Goal: Transaction & Acquisition: Purchase product/service

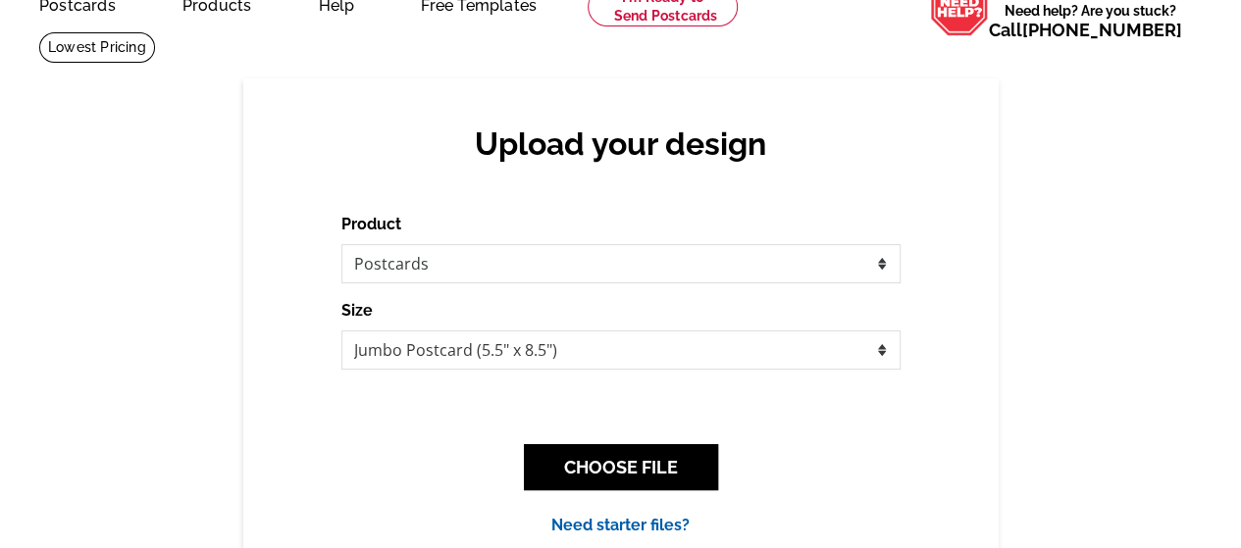
scroll to position [196, 0]
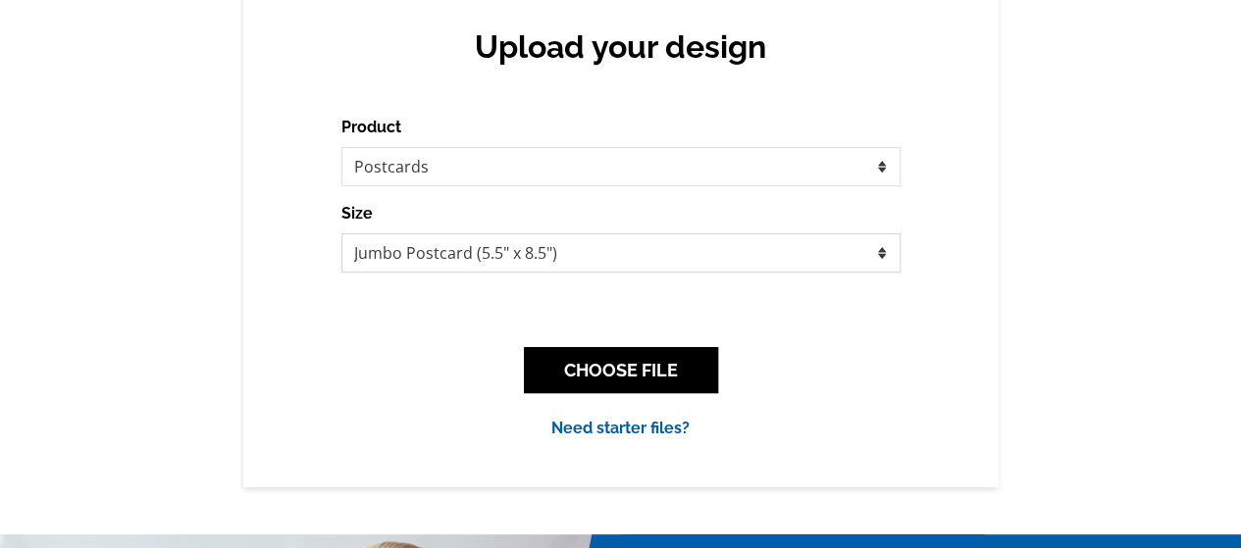
click at [590, 260] on select "Jumbo Postcard (5.5" x 8.5") Regular Postcard (4.25" x 5.6") Panoramic Postcard…" at bounding box center [620, 252] width 559 height 39
select select "1"
click at [341, 234] on select "Jumbo Postcard (5.5" x 8.5") Regular Postcard (4.25" x 5.6") Panoramic Postcard…" at bounding box center [620, 252] width 559 height 39
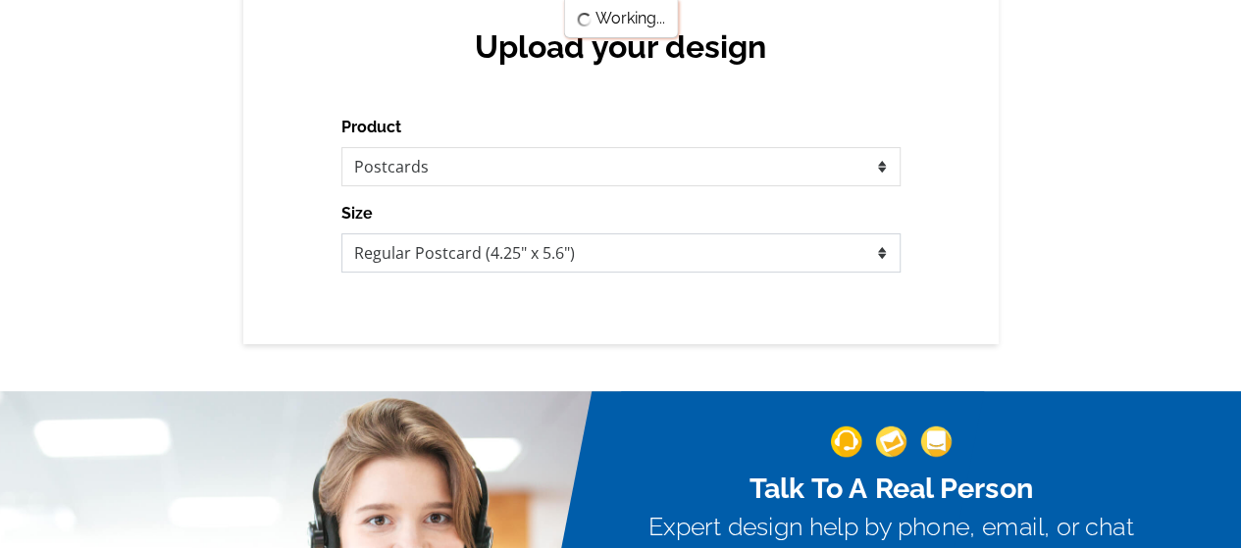
scroll to position [0, 0]
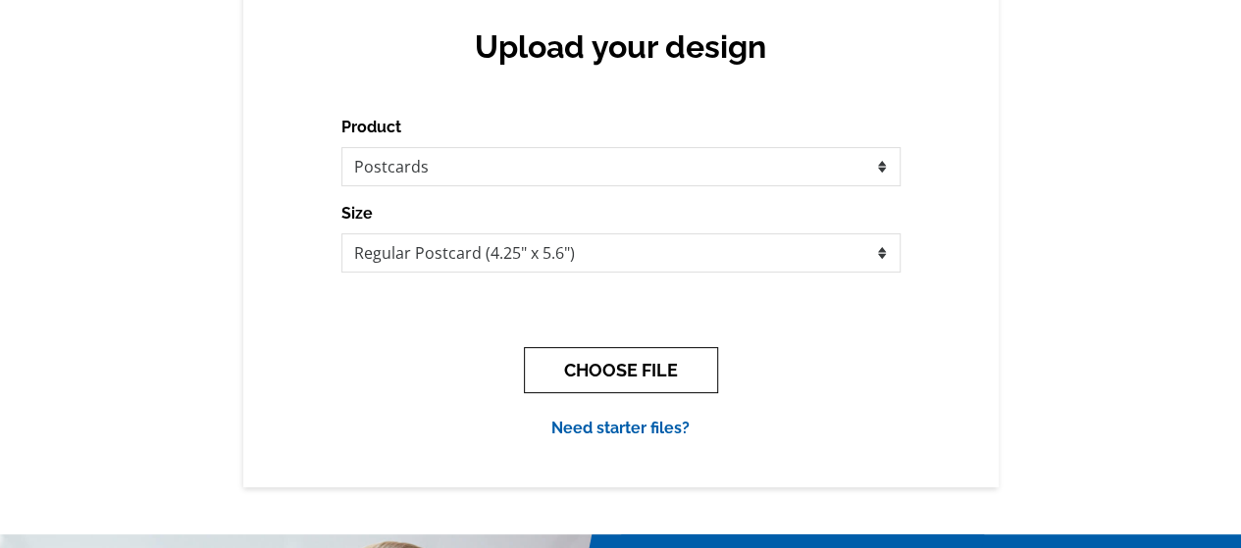
click at [667, 380] on button "CHOOSE FILE" at bounding box center [621, 370] width 194 height 46
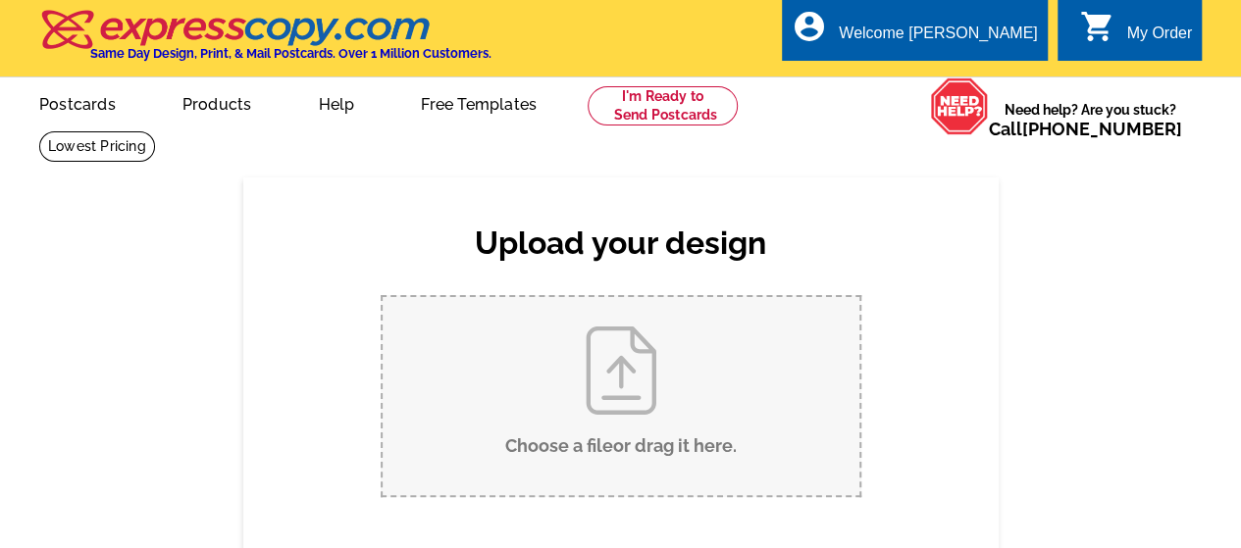
click at [667, 380] on input "Choose a file or drag it here ." at bounding box center [620, 396] width 477 height 198
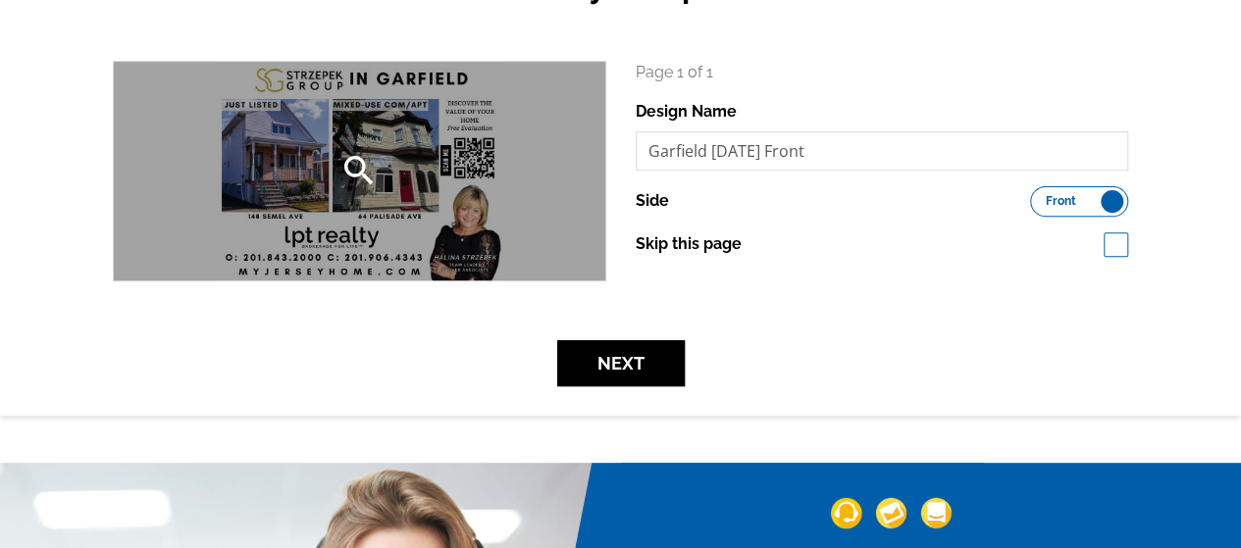
scroll to position [294, 0]
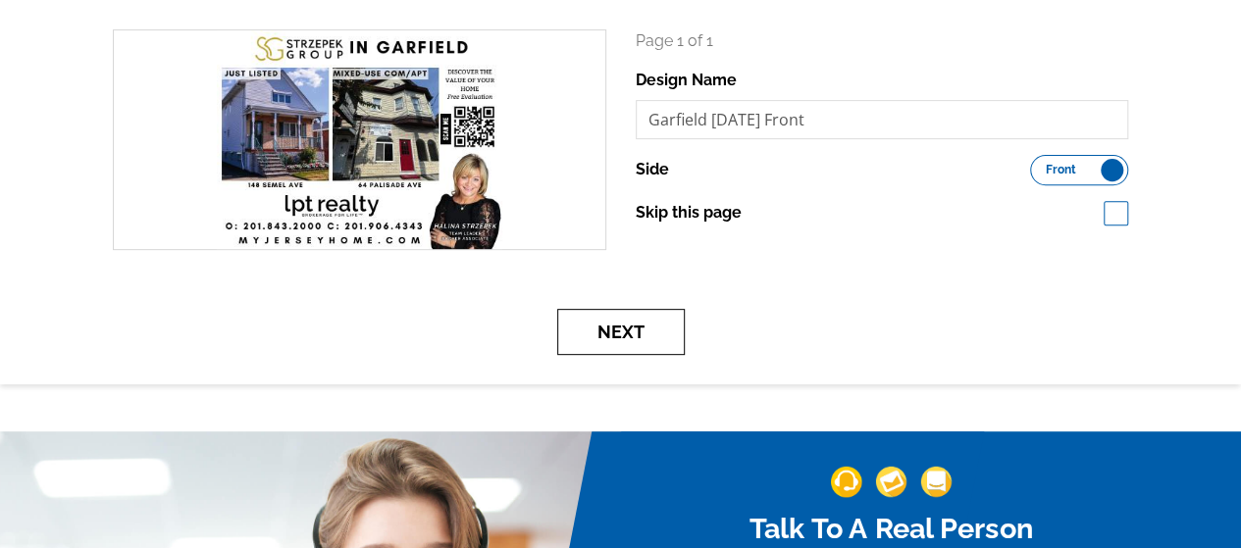
click at [646, 340] on button "Next" at bounding box center [620, 332] width 127 height 46
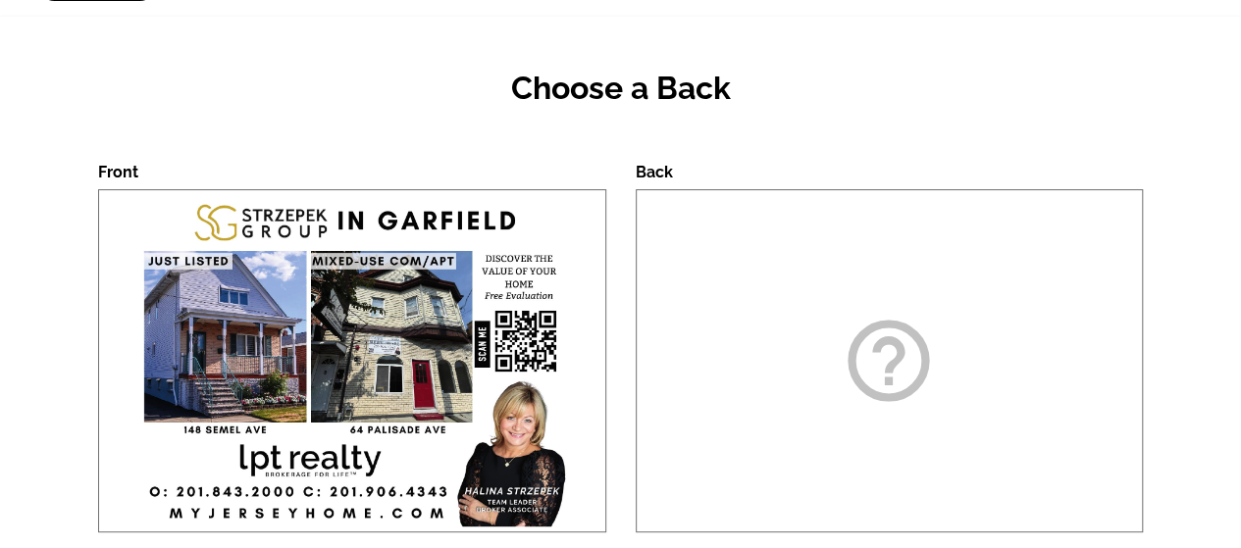
scroll to position [294, 0]
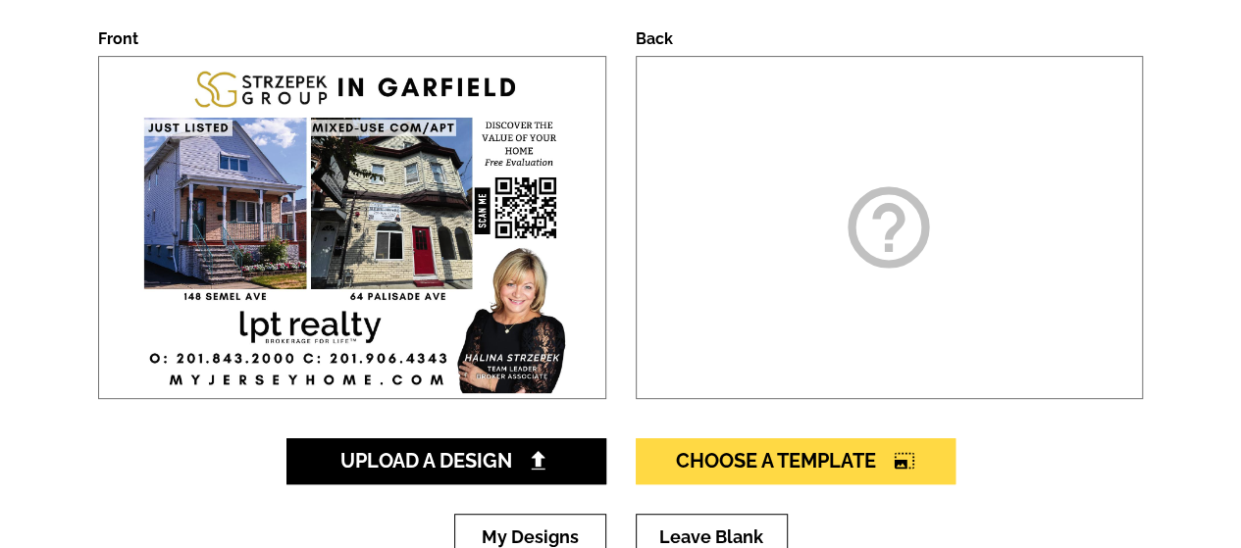
click at [891, 303] on div "help_outline" at bounding box center [889, 227] width 508 height 343
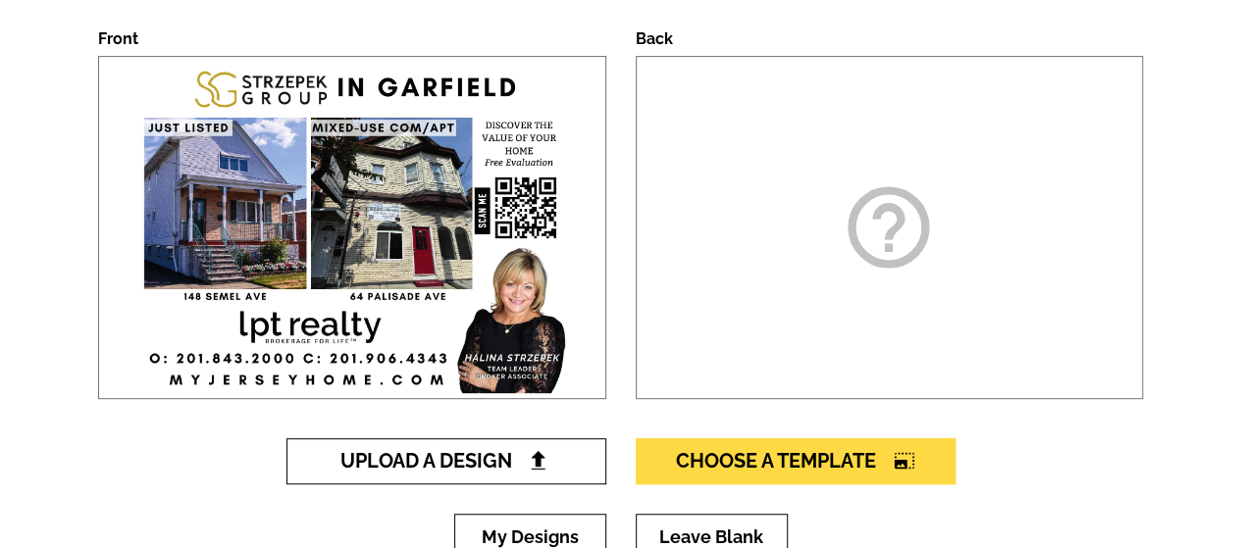
click at [481, 457] on span "Upload A Design" at bounding box center [445, 461] width 211 height 24
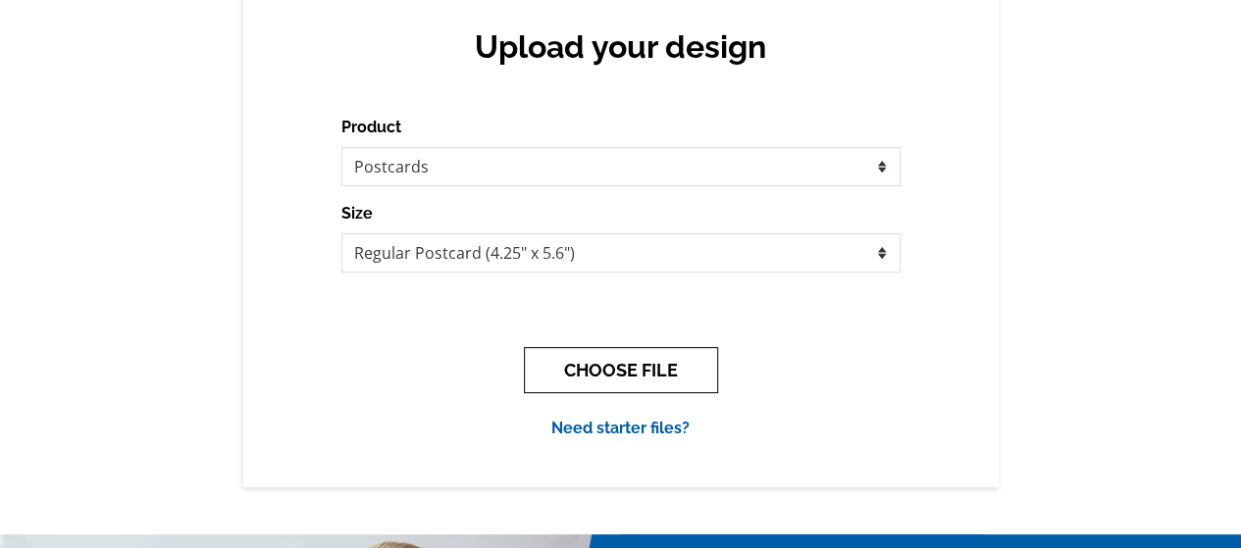
click at [613, 376] on button "CHOOSE FILE" at bounding box center [621, 370] width 194 height 46
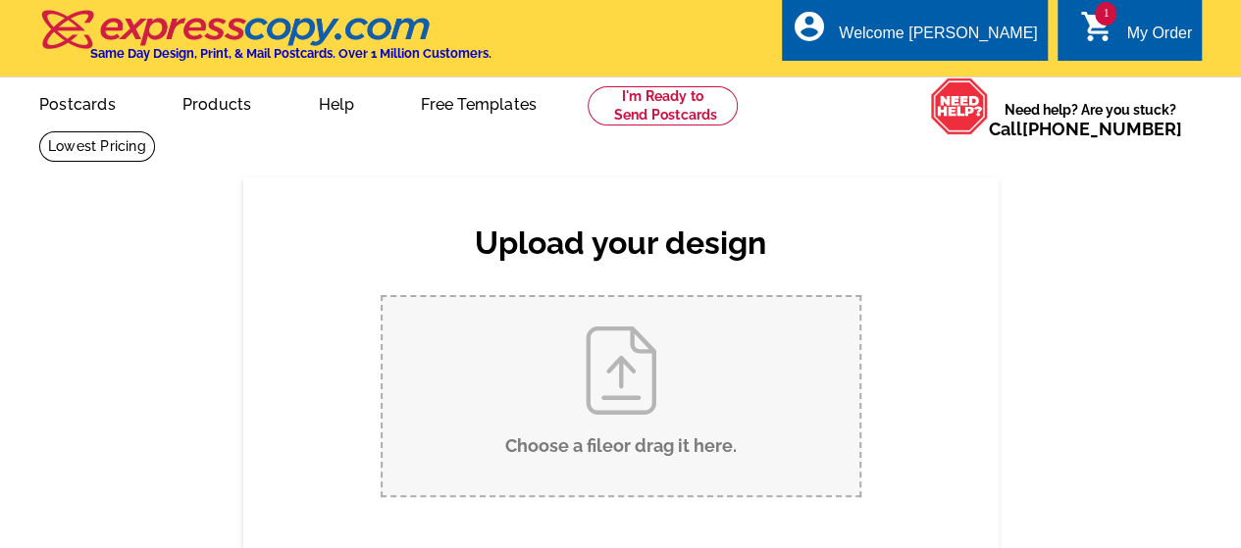
click at [604, 420] on input "Choose a file or drag it here ." at bounding box center [620, 396] width 477 height 198
type input "C:\fakepath\Fix or List Garfield Aug 2025.pdf"
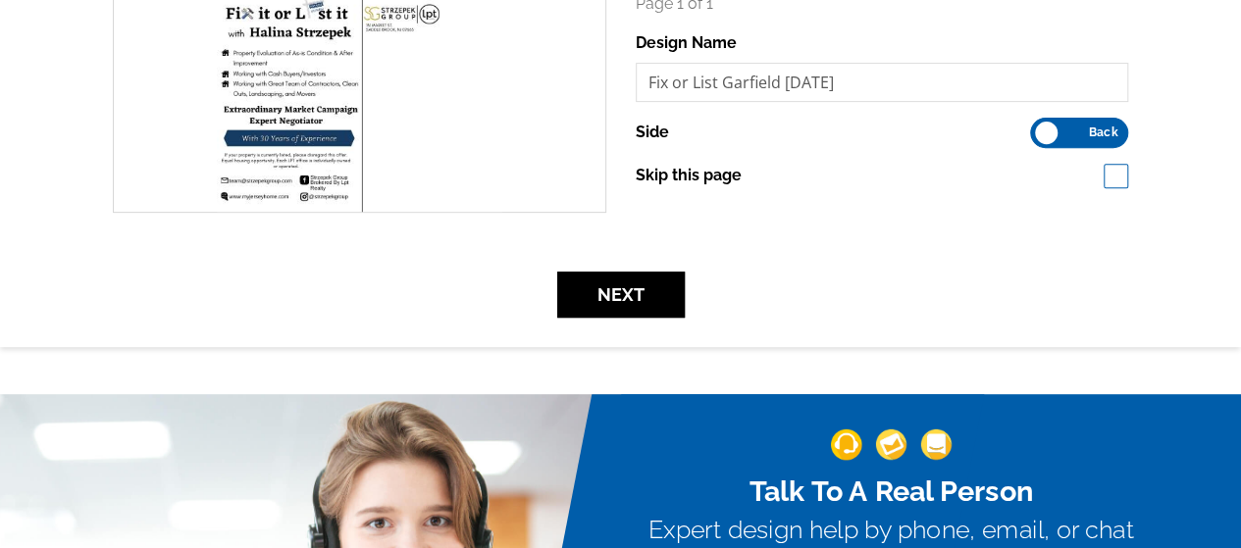
scroll to position [392, 0]
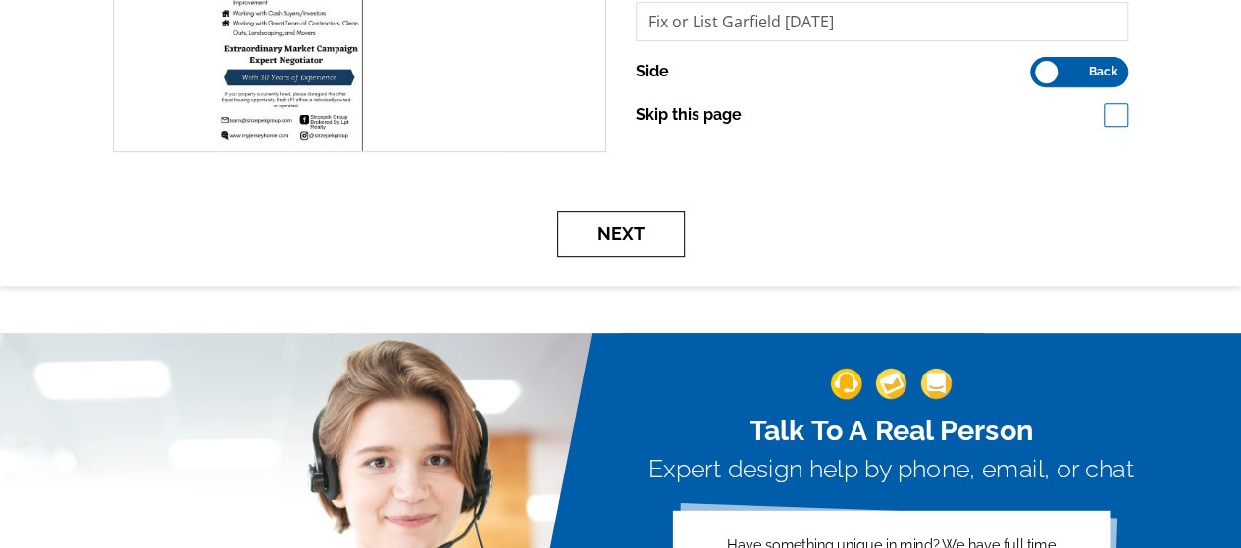
click at [677, 233] on button "Next" at bounding box center [620, 234] width 127 height 46
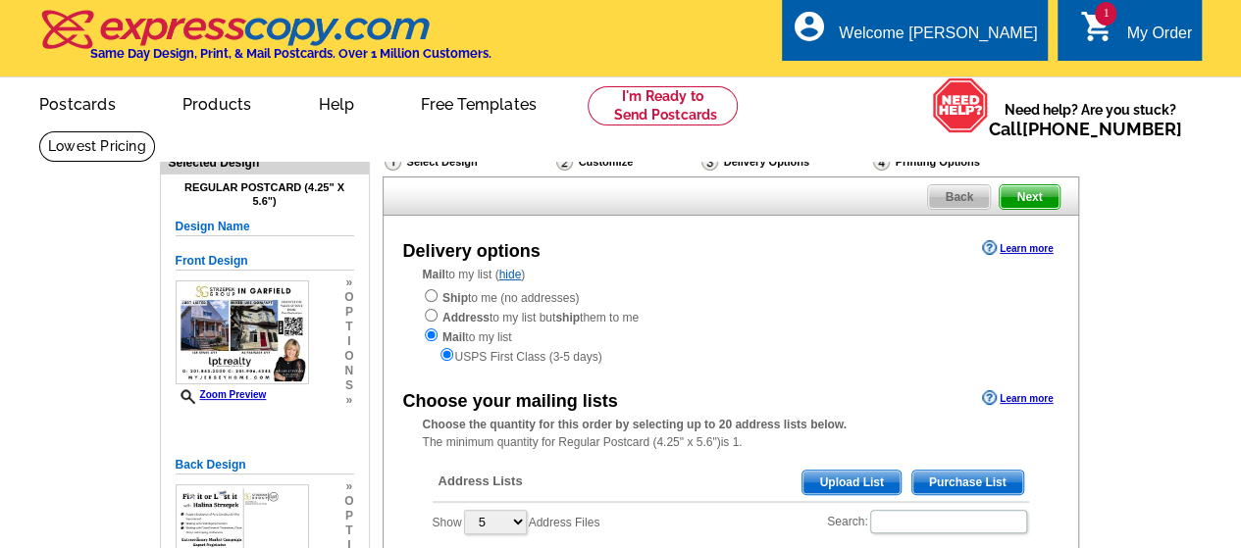
click at [851, 480] on span "Upload List" at bounding box center [850, 483] width 97 height 24
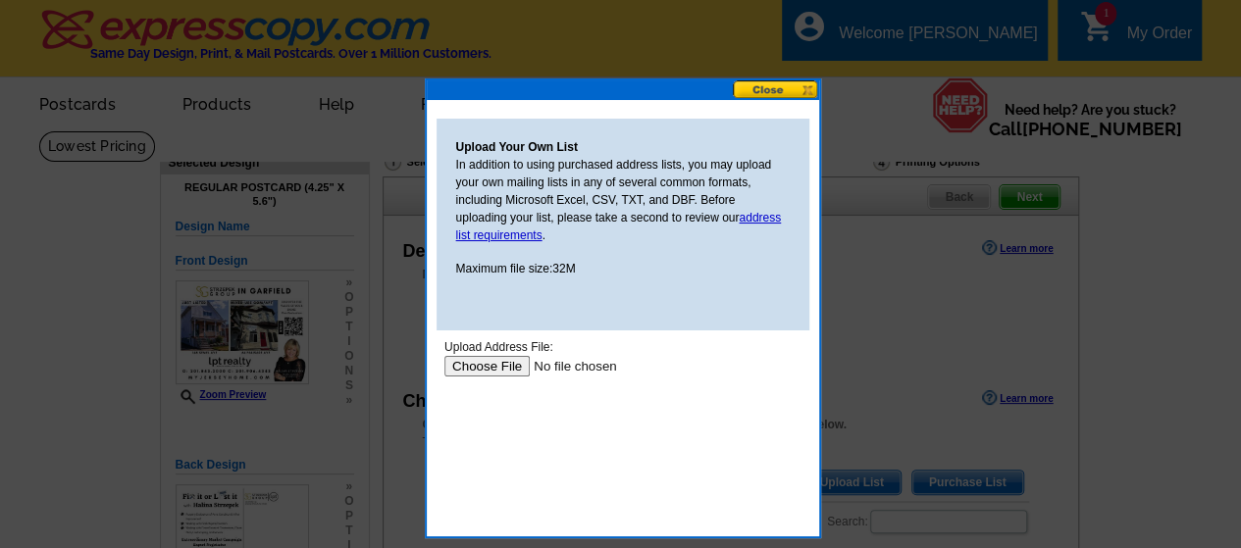
click at [505, 365] on input "file" at bounding box center [567, 366] width 248 height 21
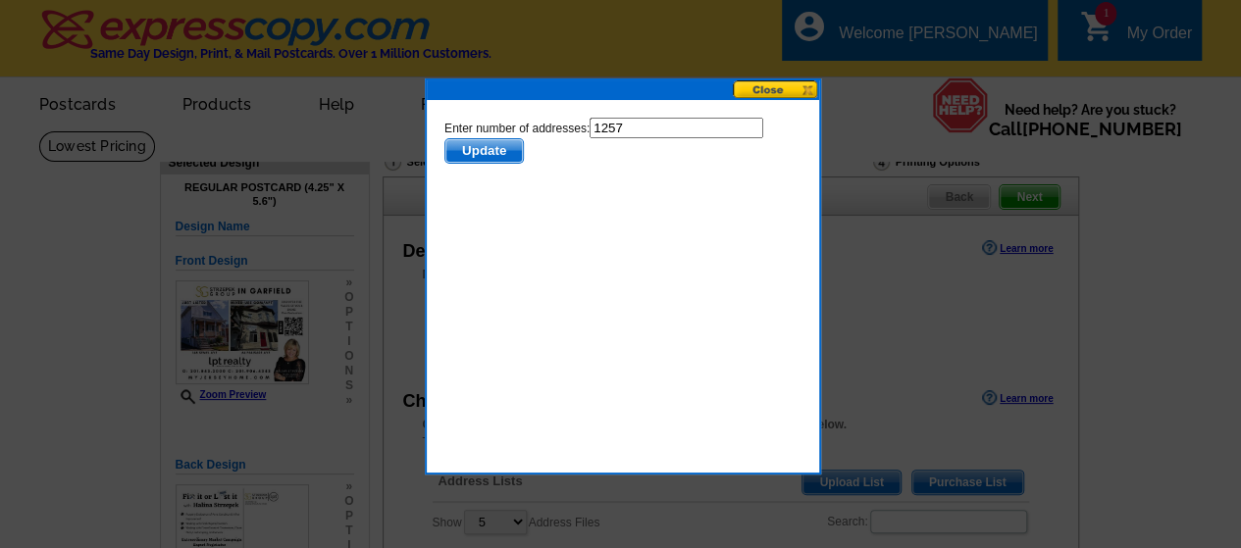
click at [473, 147] on span "Update" at bounding box center [482, 151] width 77 height 24
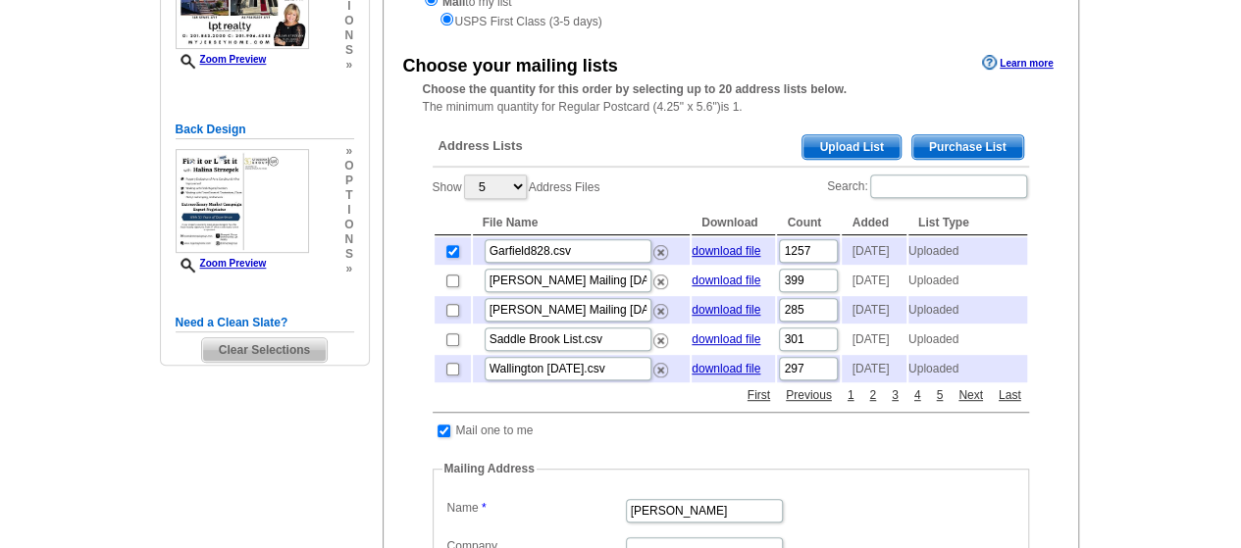
scroll to position [332, 0]
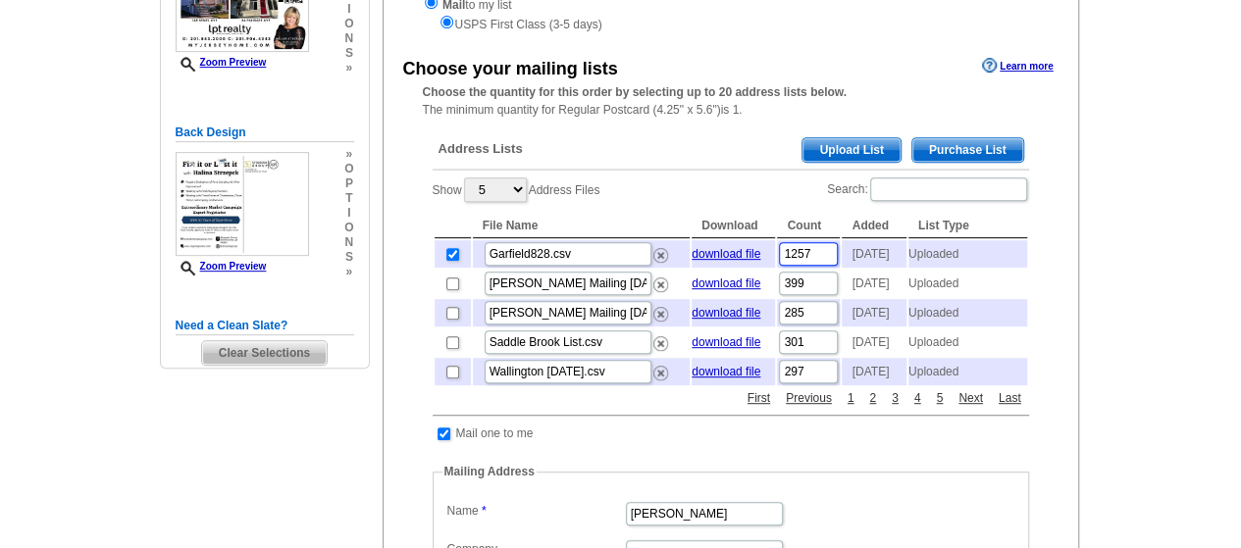
click at [813, 256] on input "1257" at bounding box center [808, 254] width 59 height 24
type input "1256"
click at [1138, 271] on main "Need Help? call 800-260-5887, chat with support, or have our designers make som…" at bounding box center [620, 500] width 1241 height 1405
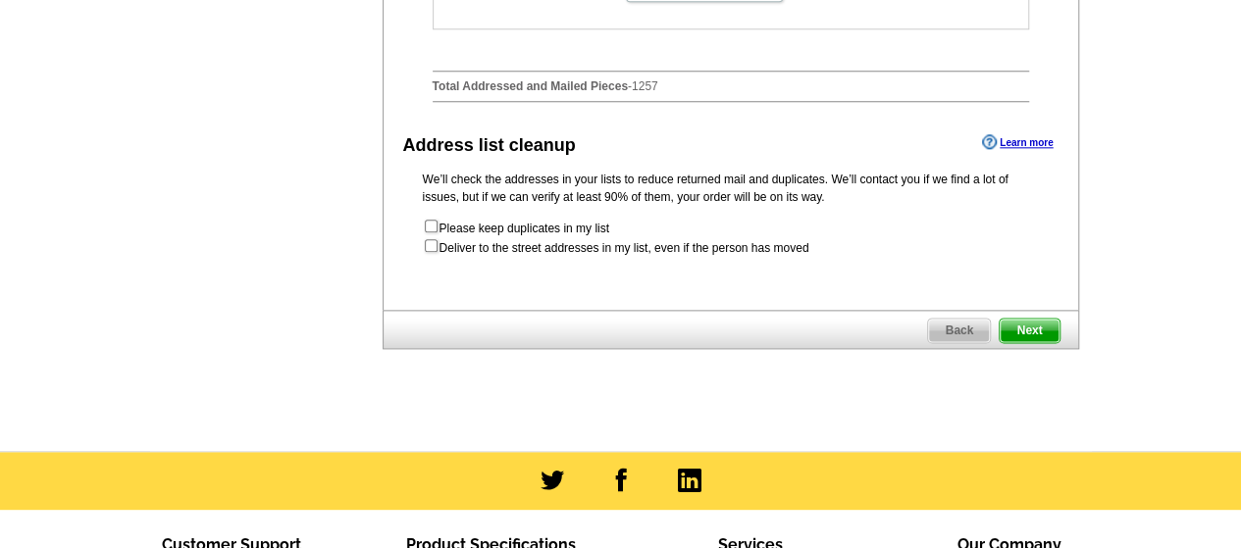
scroll to position [1117, 0]
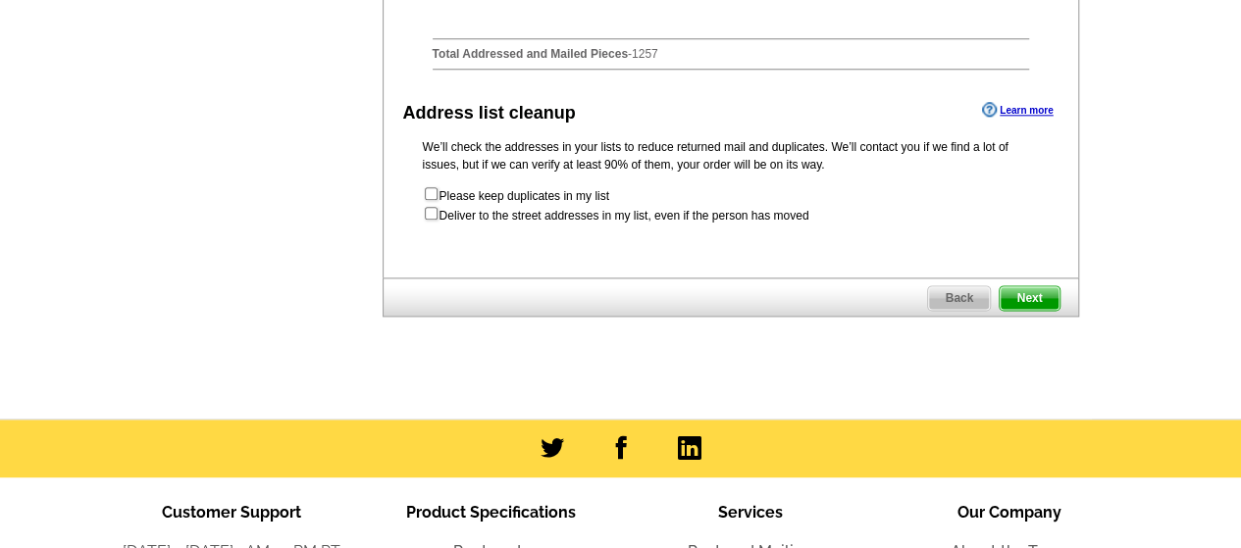
click at [1036, 310] on span "Next" at bounding box center [1028, 298] width 59 height 24
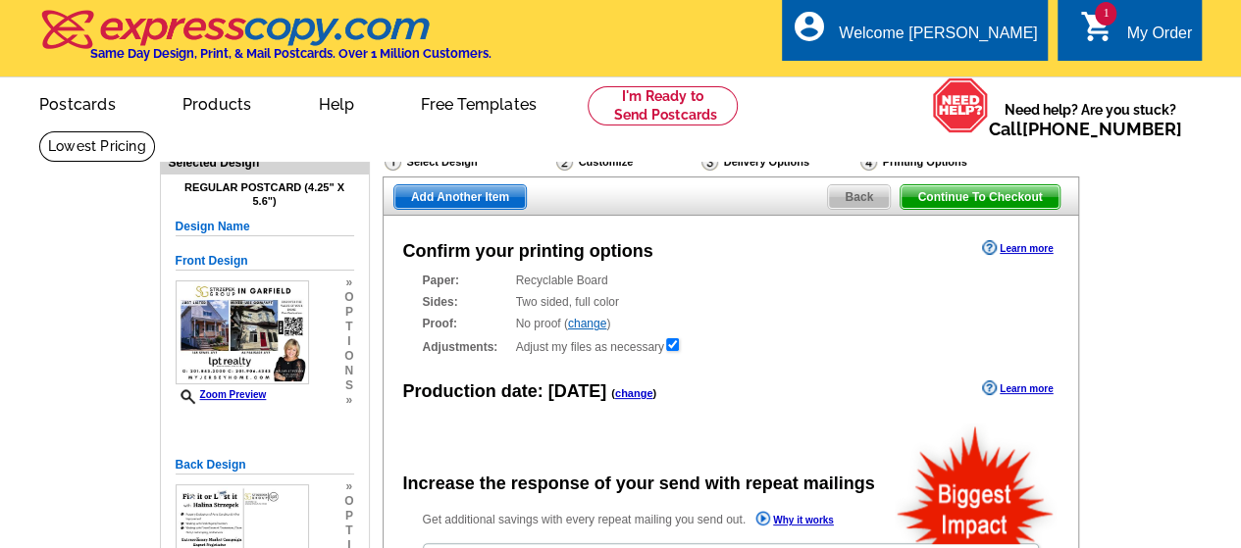
radio input "false"
click at [897, 162] on div "Printing Options" at bounding box center [944, 164] width 172 height 25
radio input "false"
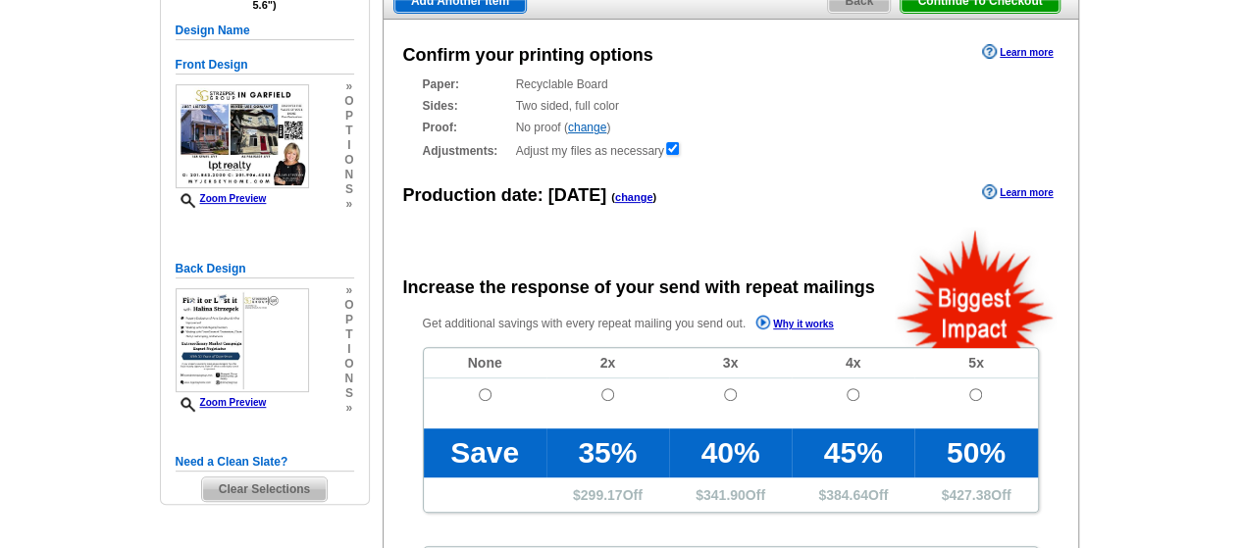
scroll to position [294, 0]
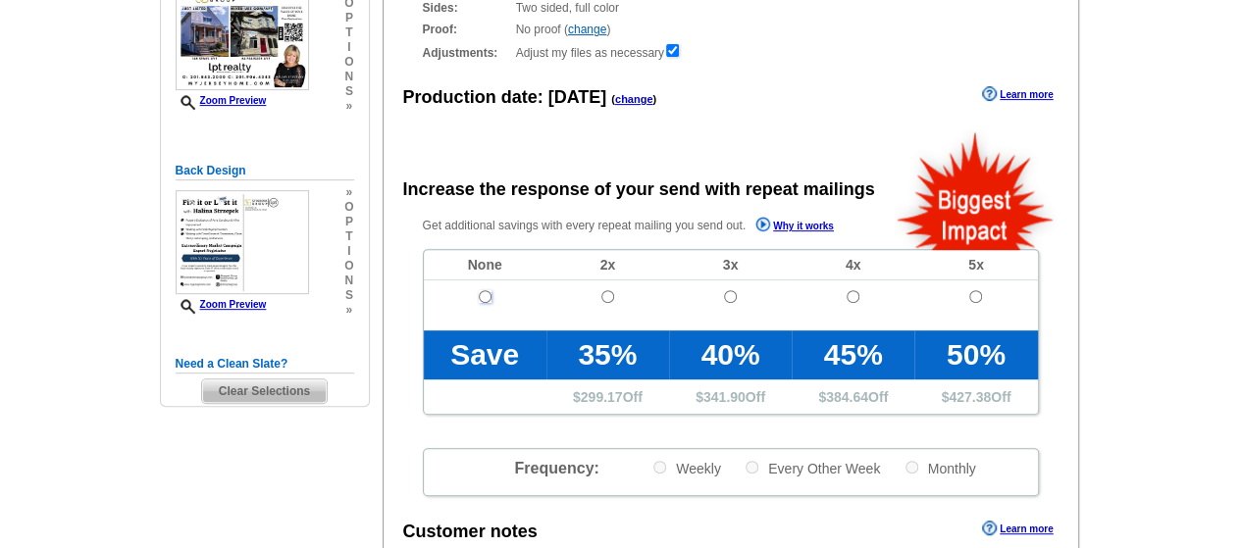
drag, startPoint x: 799, startPoint y: 323, endPoint x: 485, endPoint y: 295, distance: 315.0
click at [485, 295] on input "radio" at bounding box center [485, 296] width 13 height 13
radio input "true"
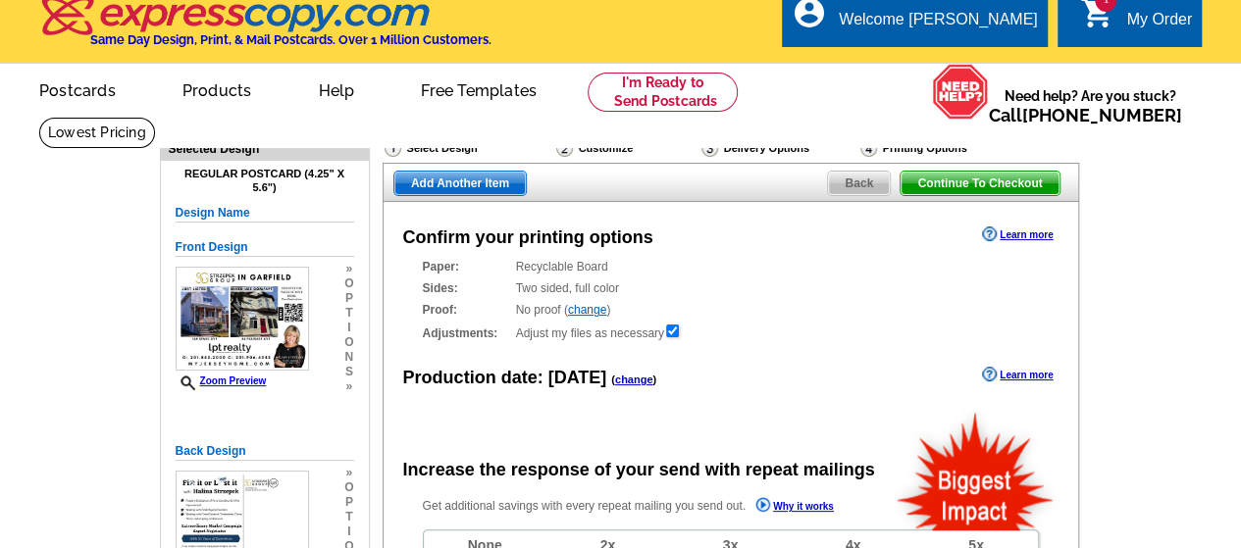
scroll to position [0, 0]
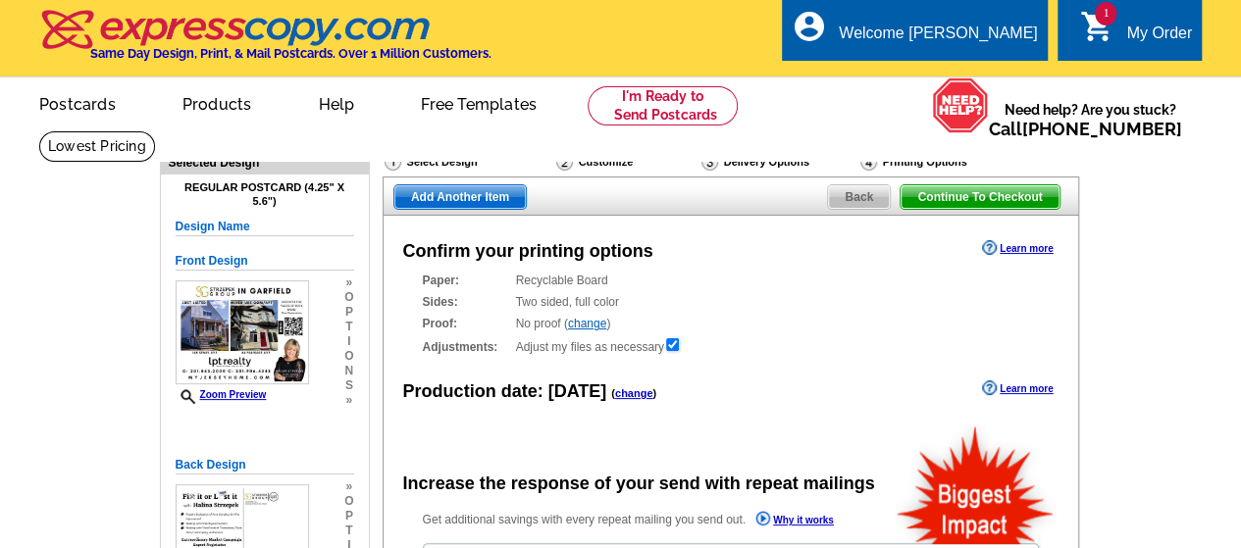
click at [770, 164] on div "Delivery Options" at bounding box center [778, 164] width 159 height 25
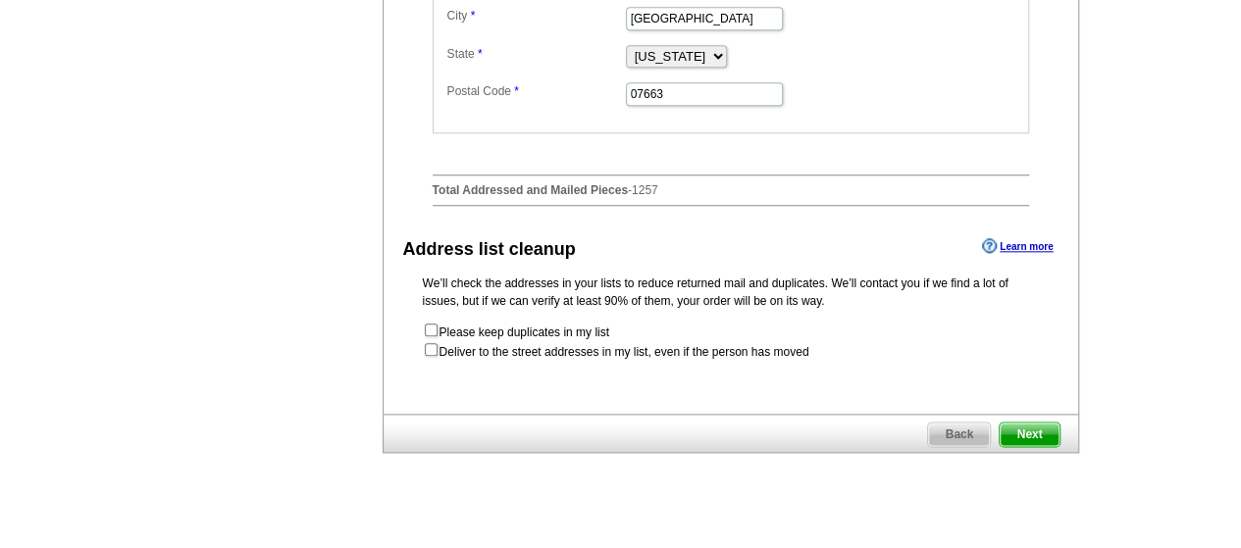
scroll to position [1079, 0]
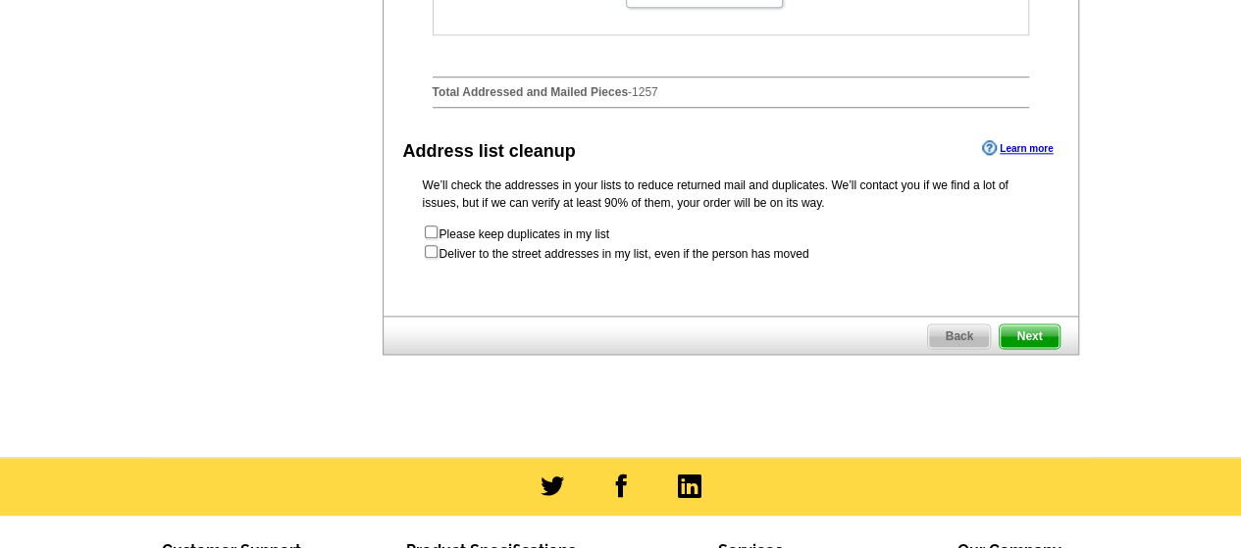
click at [1024, 348] on span "Next" at bounding box center [1028, 337] width 59 height 24
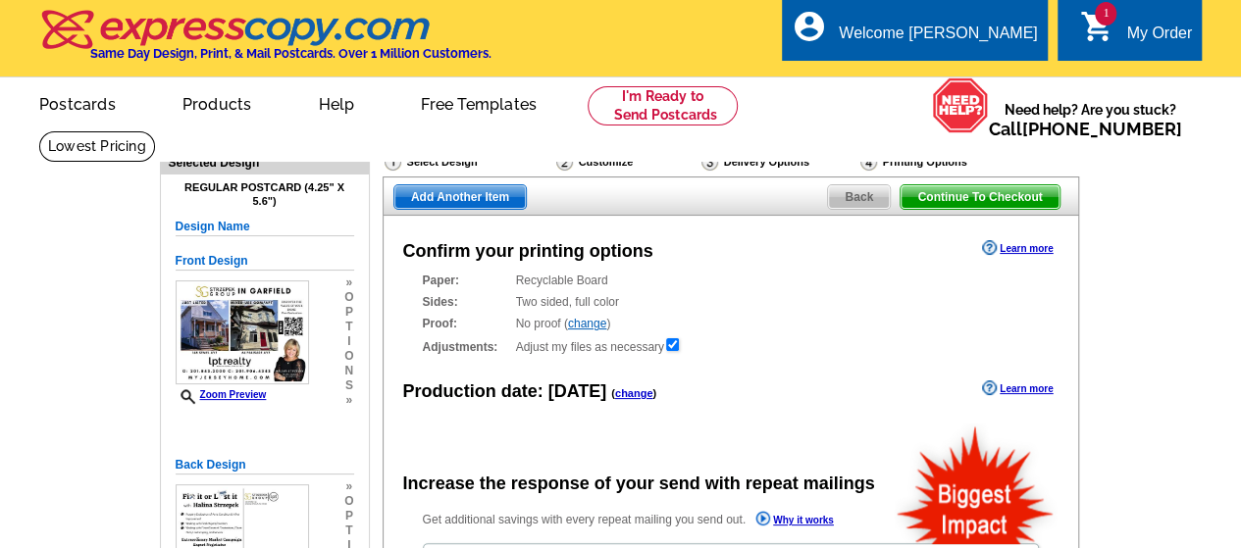
radio input "false"
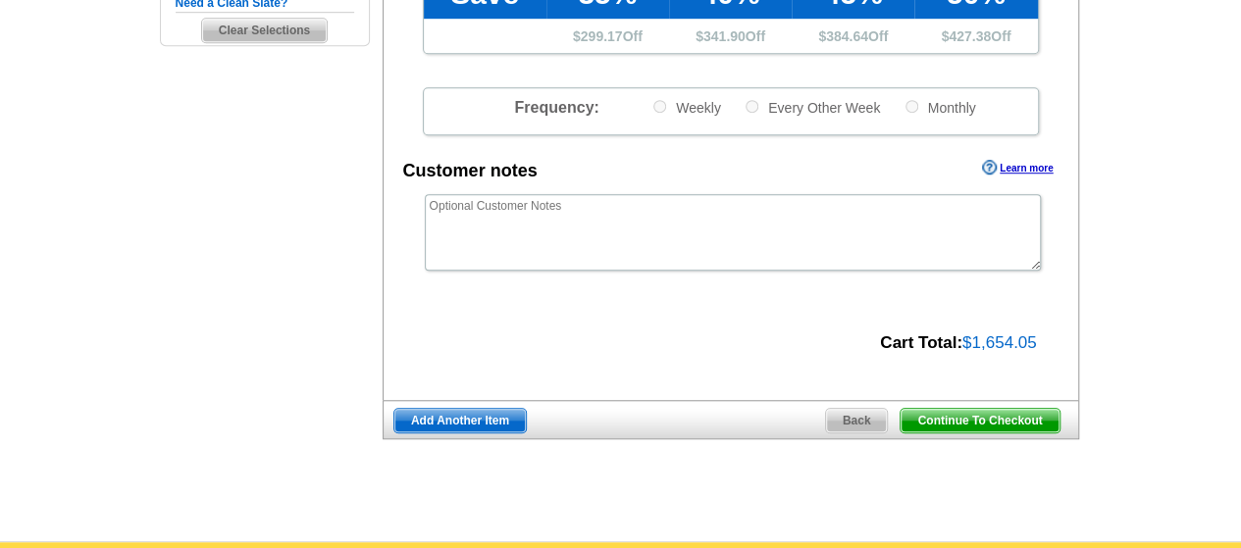
scroll to position [686, 0]
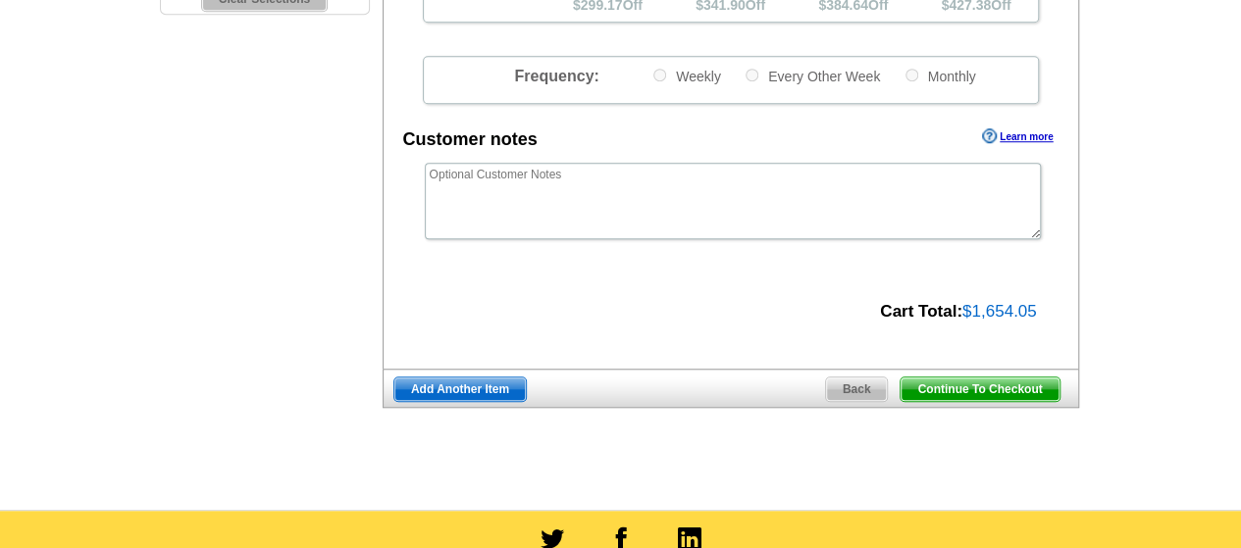
click at [1005, 386] on span "Continue To Checkout" at bounding box center [979, 390] width 158 height 24
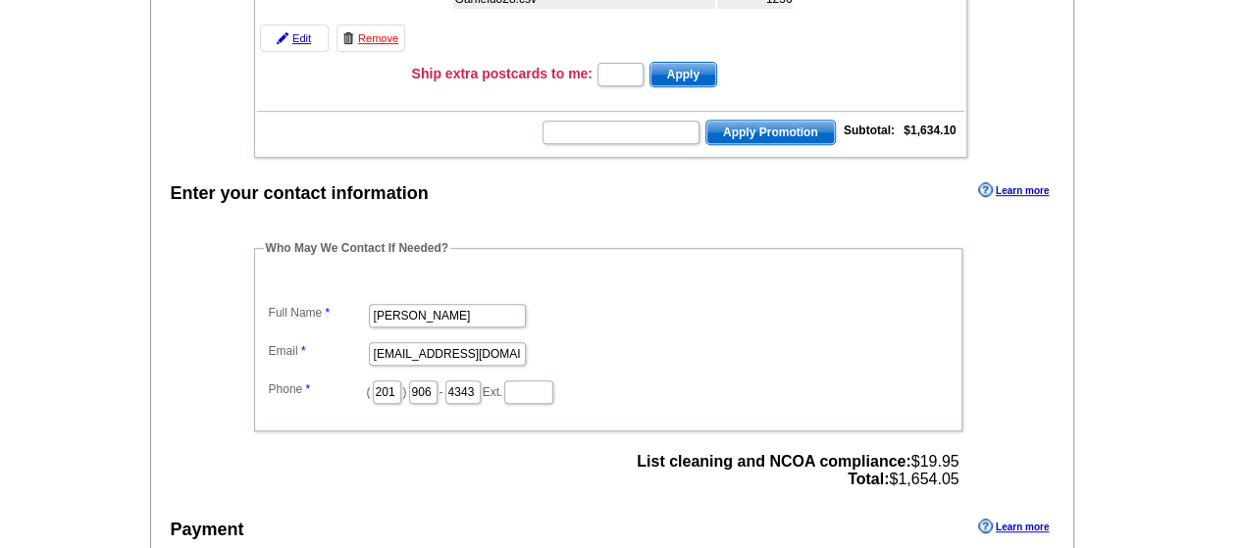
scroll to position [392, 0]
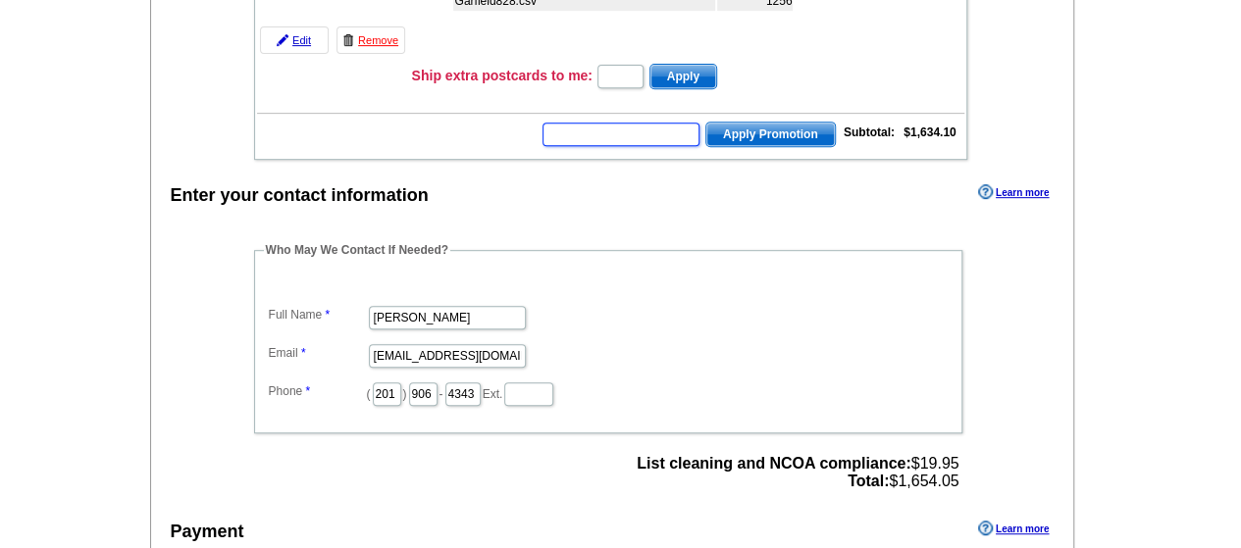
click at [671, 139] on input "text" at bounding box center [620, 135] width 157 height 24
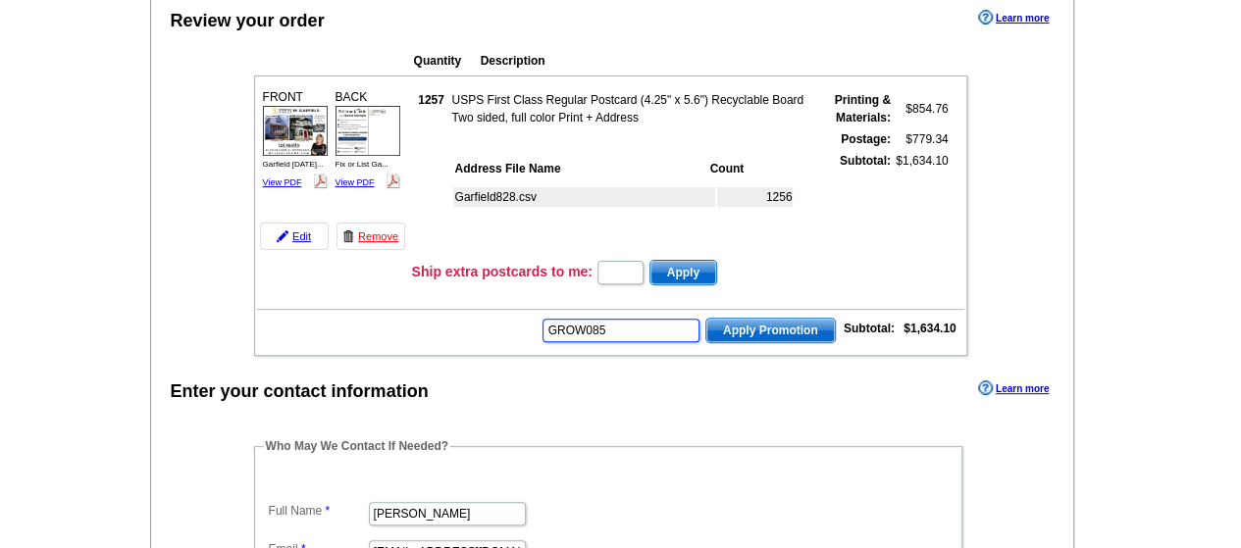
scroll to position [196, 0]
type input "GROW085"
click at [919, 247] on td "$1,634.10" at bounding box center [921, 202] width 56 height 102
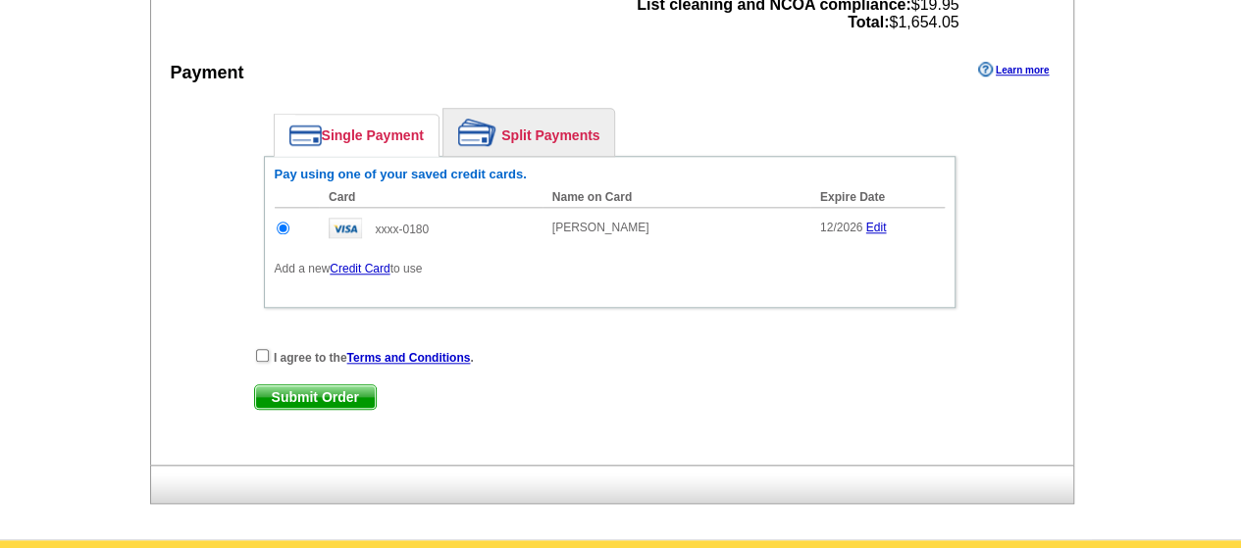
scroll to position [883, 0]
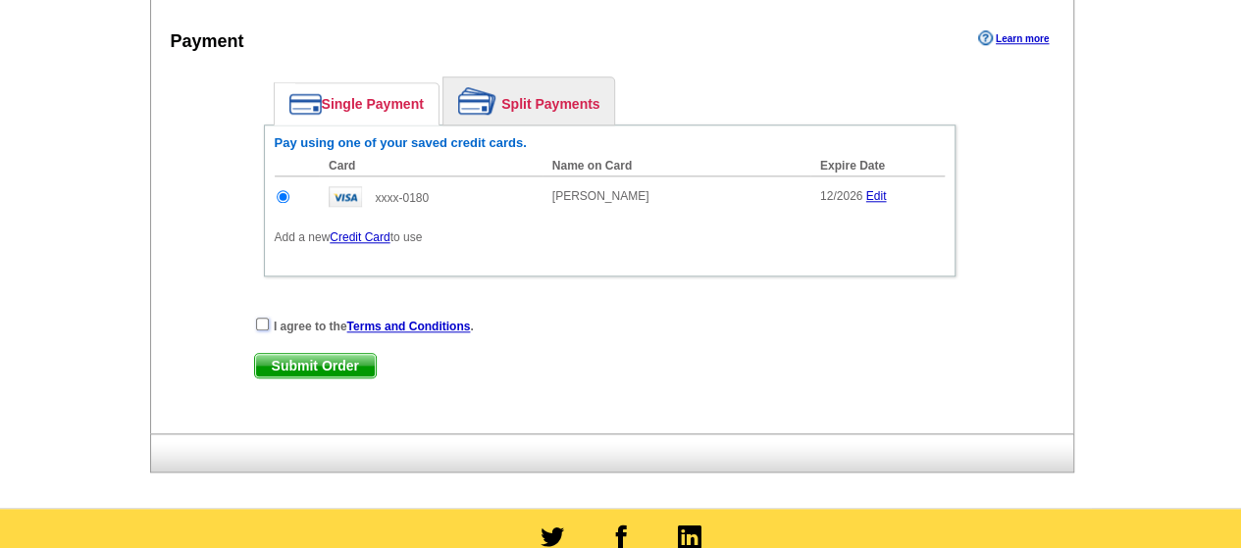
click at [257, 318] on input "checkbox" at bounding box center [262, 324] width 13 height 13
checkbox input "true"
click at [290, 356] on span "Submit Order" at bounding box center [315, 366] width 121 height 24
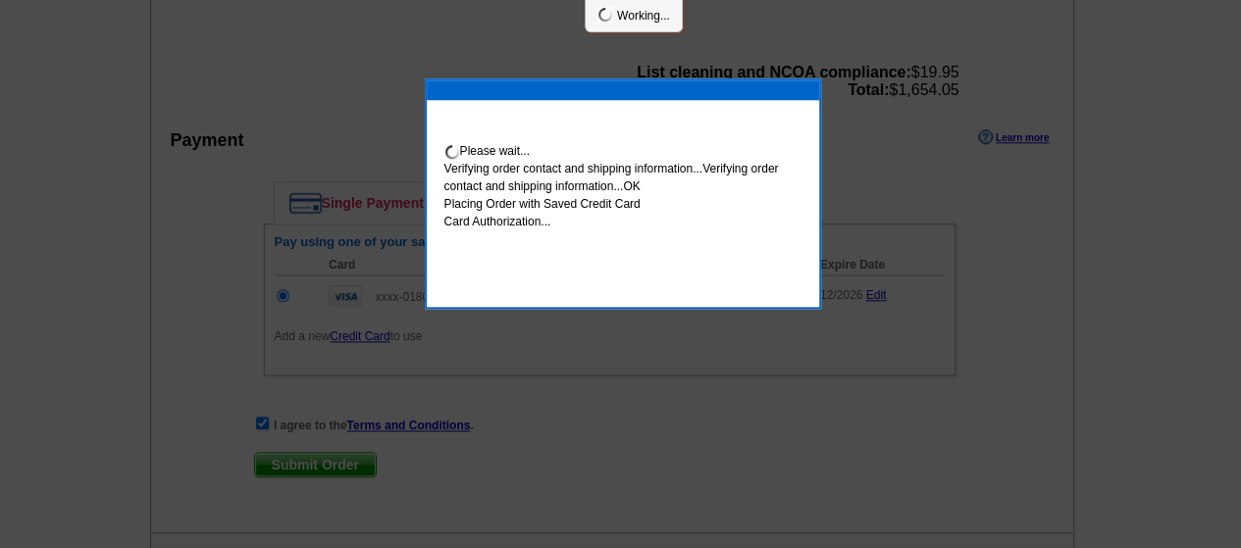
scroll to position [982, 0]
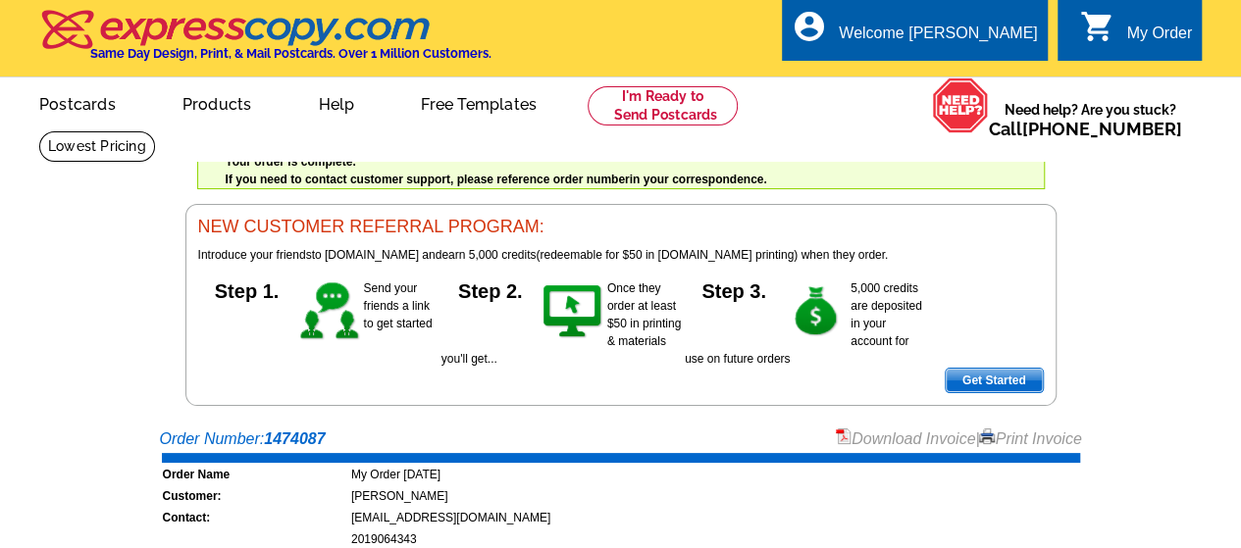
click at [1130, 25] on div "My Order" at bounding box center [1159, 38] width 66 height 27
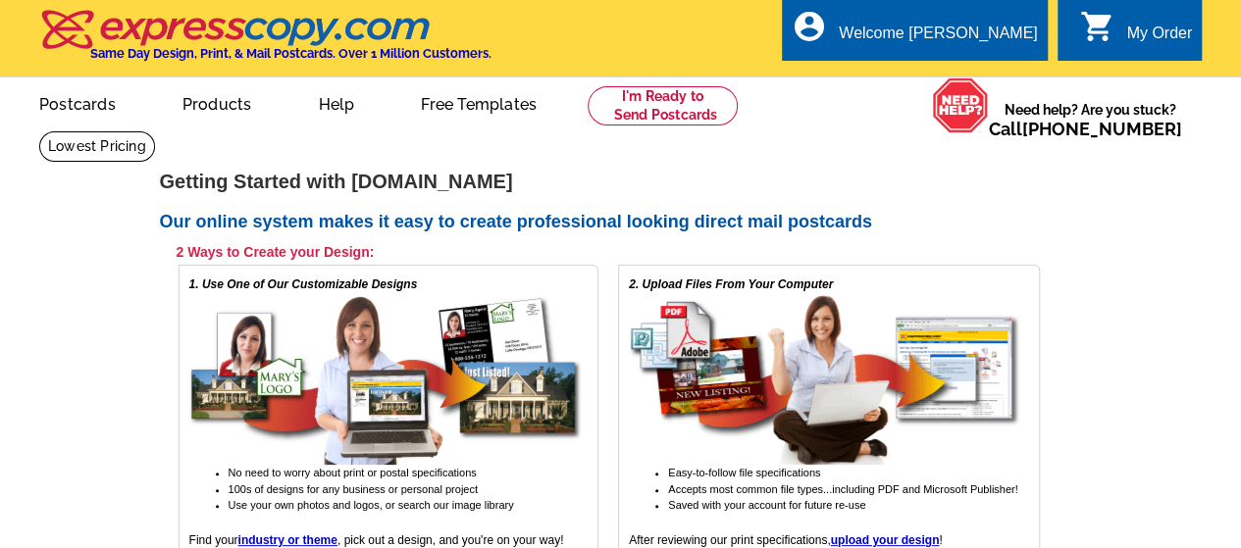
click at [1143, 28] on div "My Order" at bounding box center [1159, 38] width 66 height 27
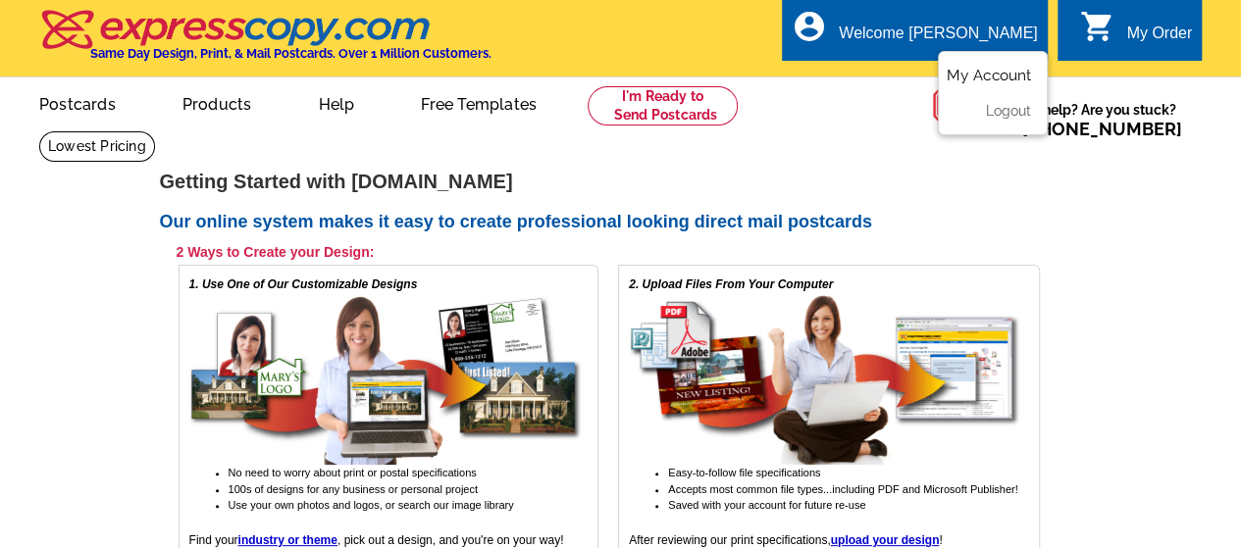
click at [979, 72] on link "My Account" at bounding box center [988, 76] width 84 height 18
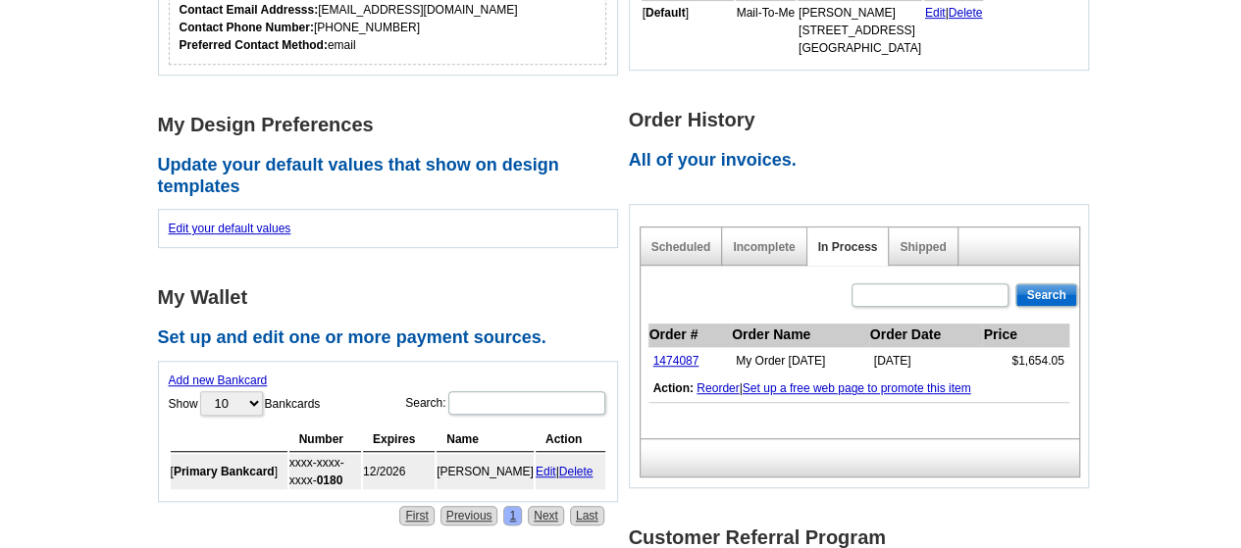
scroll to position [490, 0]
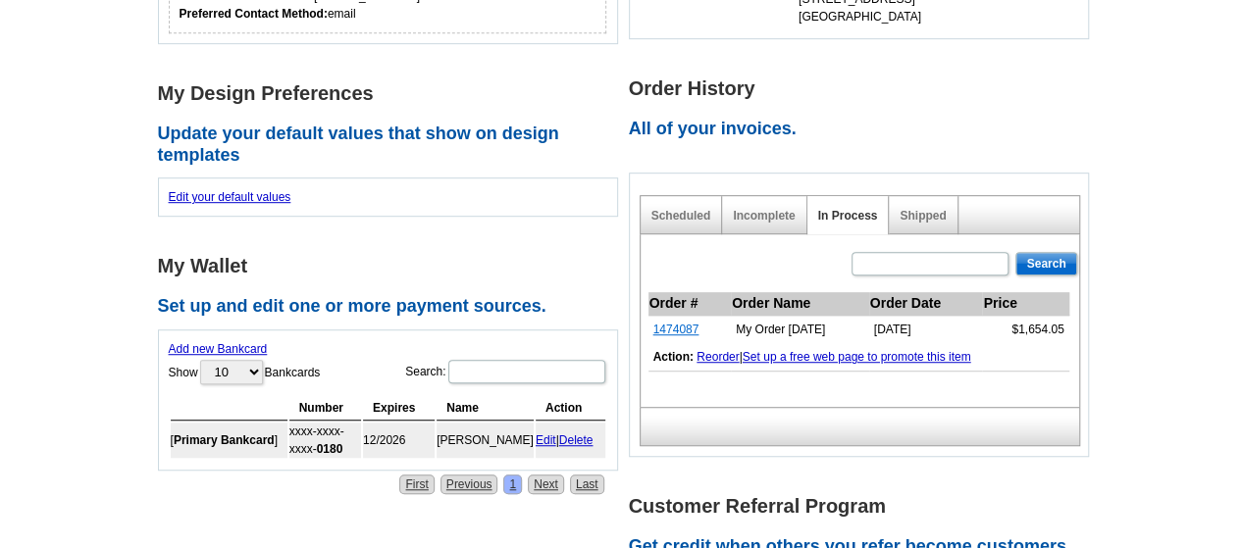
click at [688, 329] on link "1474087" at bounding box center [676, 330] width 46 height 14
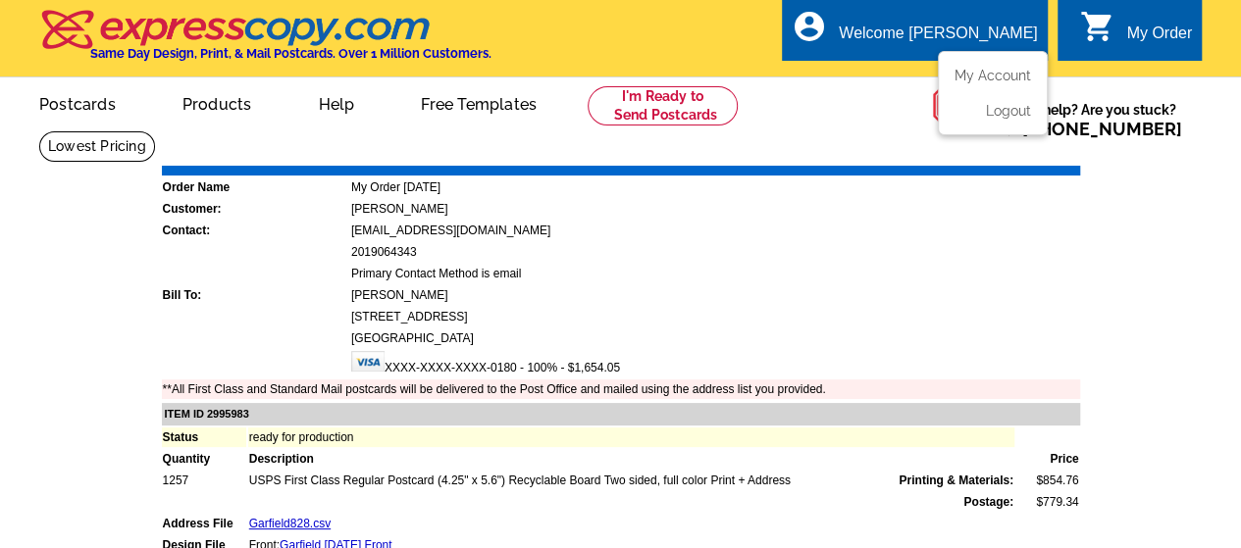
click at [1005, 68] on ul "My Account Logout" at bounding box center [992, 93] width 110 height 84
click at [1005, 70] on link "My Account" at bounding box center [988, 76] width 84 height 18
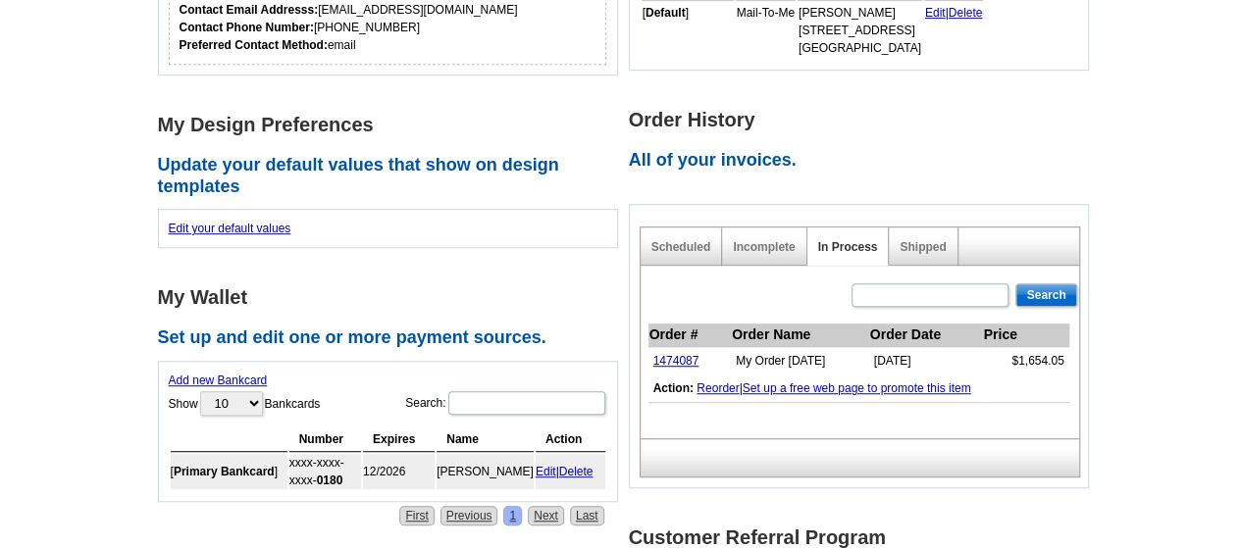
scroll to position [490, 0]
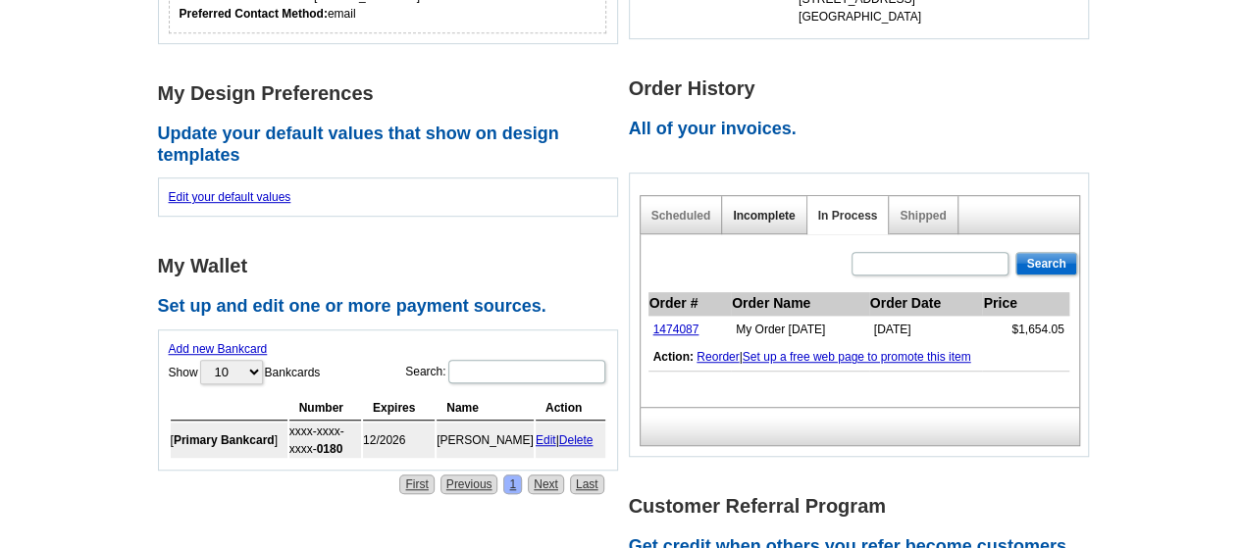
click at [769, 215] on link "Incomplete" at bounding box center [764, 216] width 62 height 14
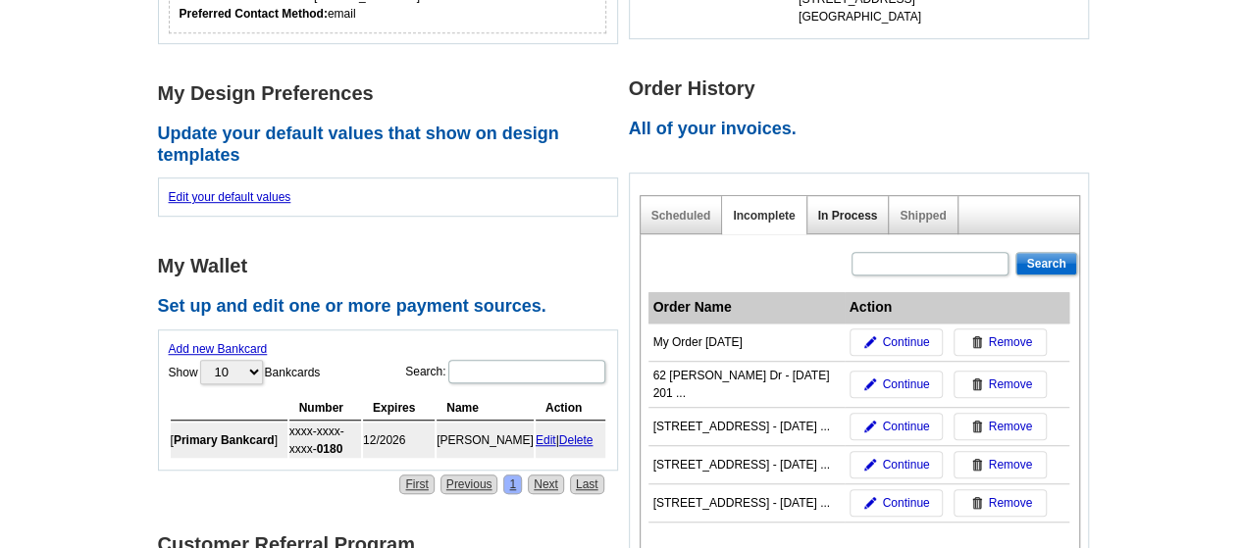
click at [842, 214] on link "In Process" at bounding box center [848, 216] width 60 height 14
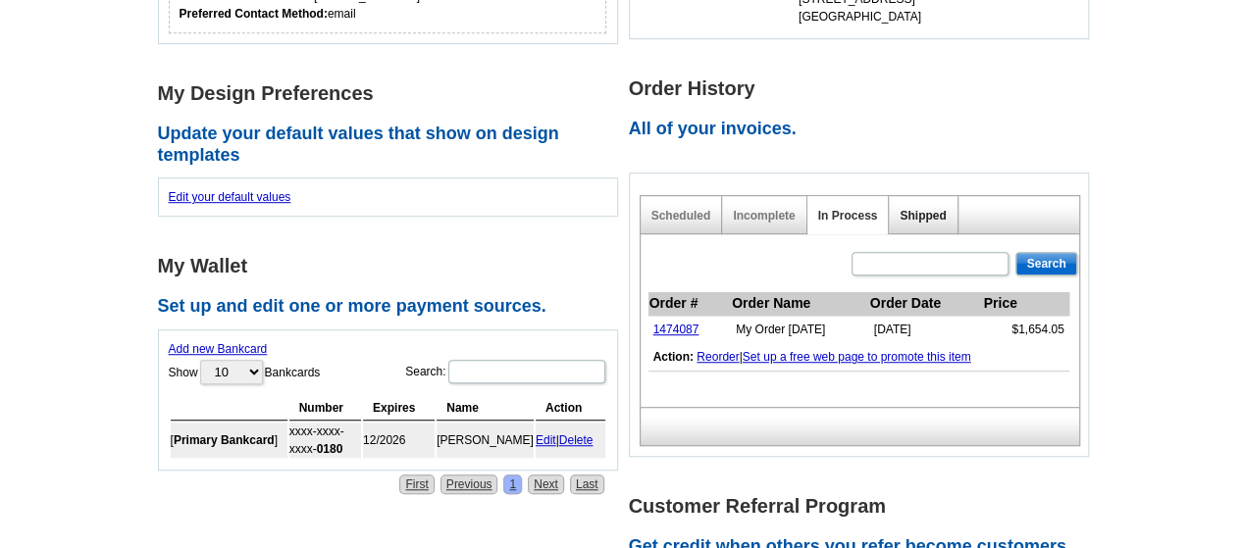
click at [941, 212] on link "Shipped" at bounding box center [922, 216] width 46 height 14
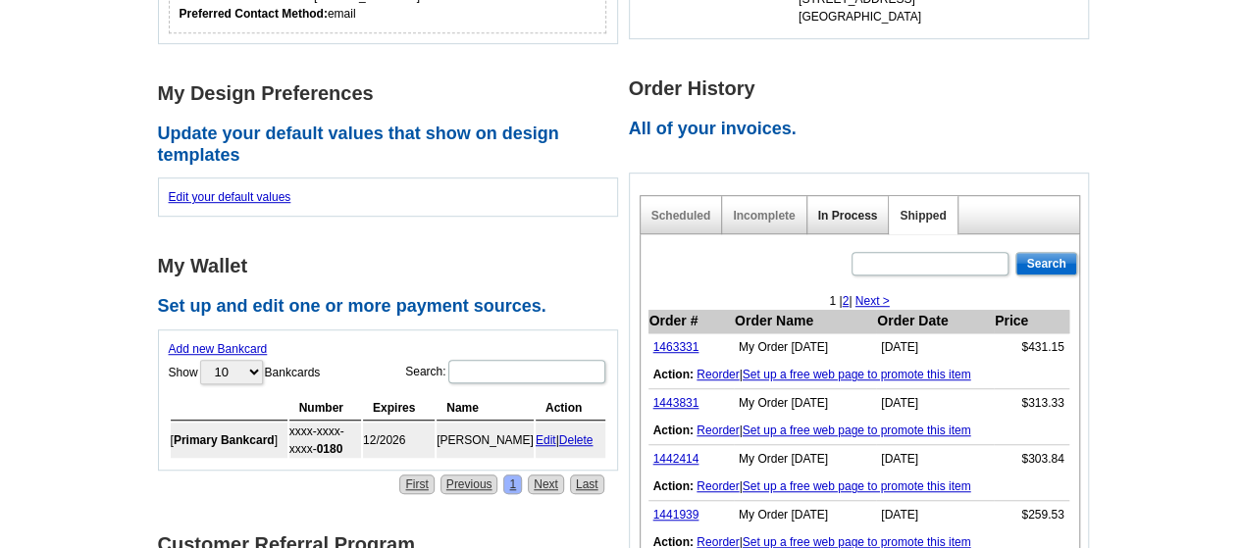
click at [845, 219] on link "In Process" at bounding box center [848, 216] width 60 height 14
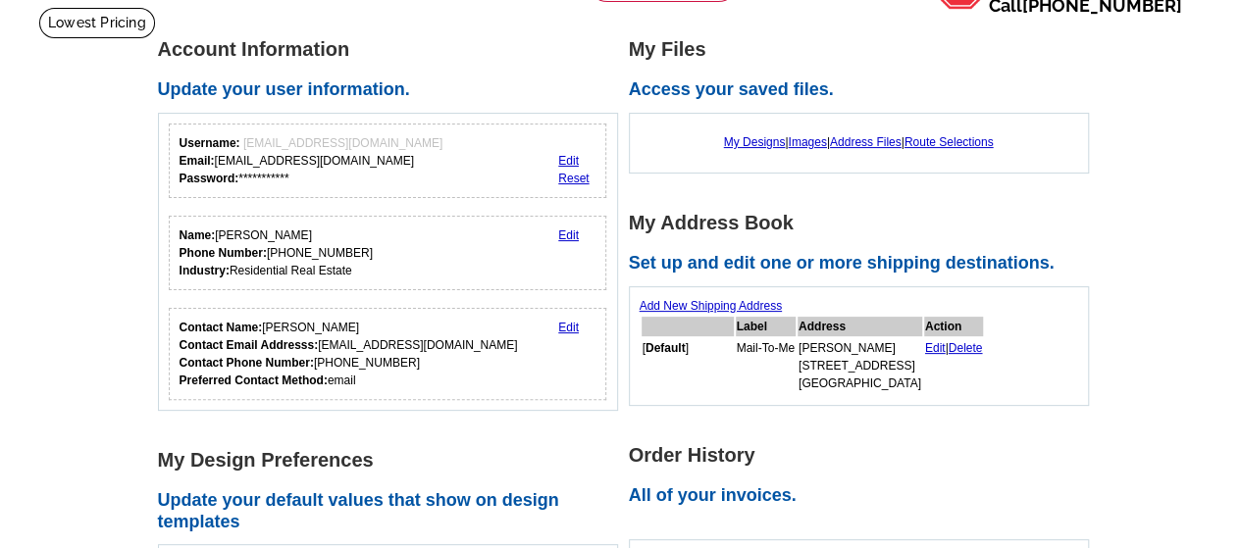
scroll to position [0, 0]
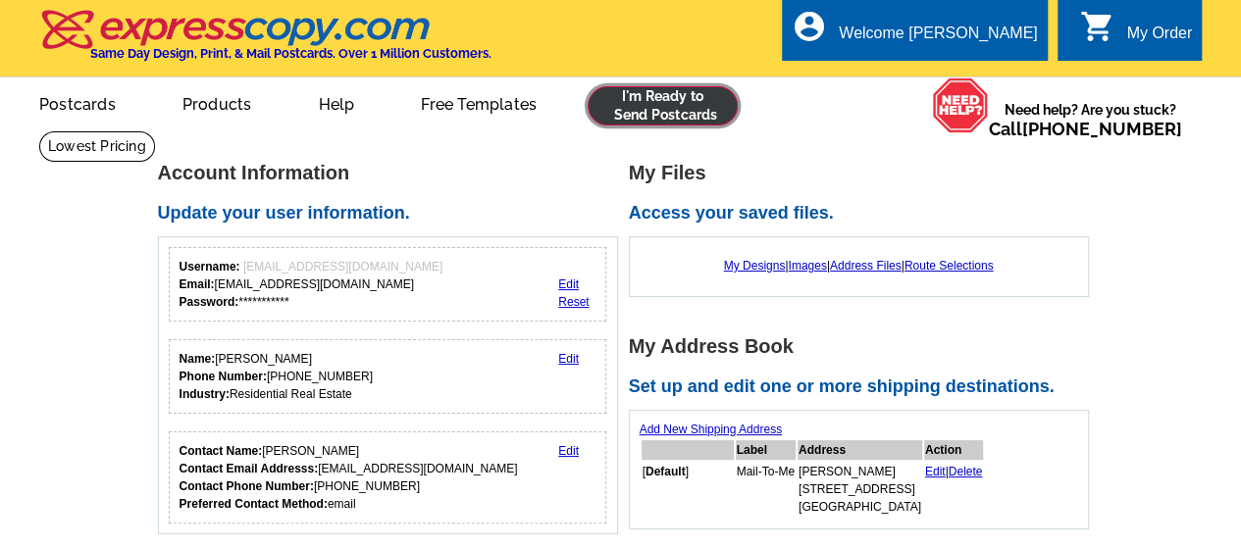
click at [662, 89] on link at bounding box center [662, 105] width 150 height 39
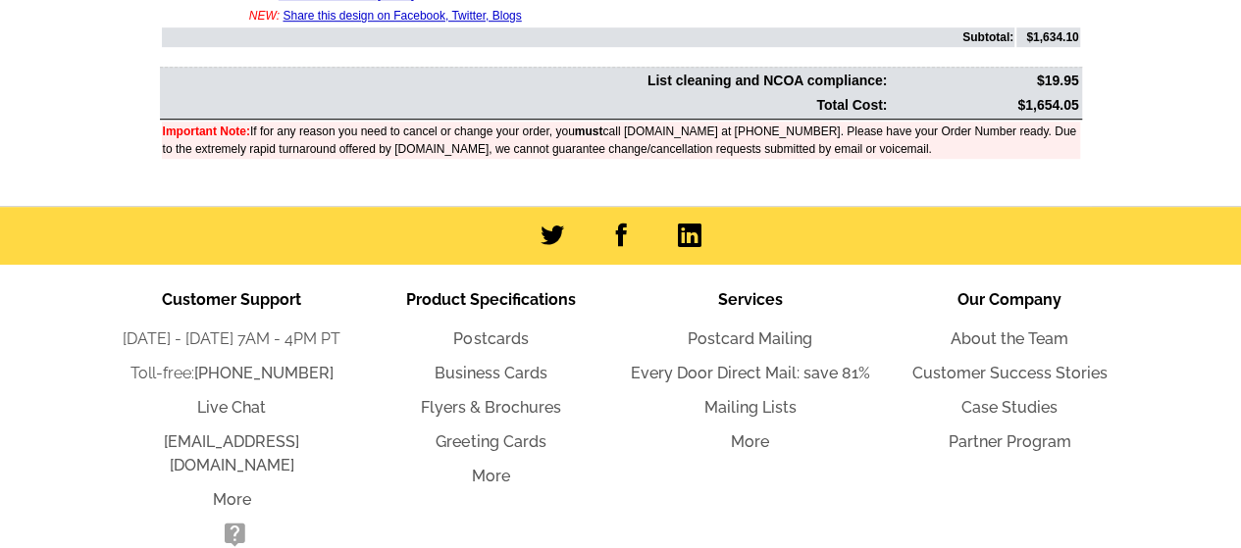
scroll to position [647, 0]
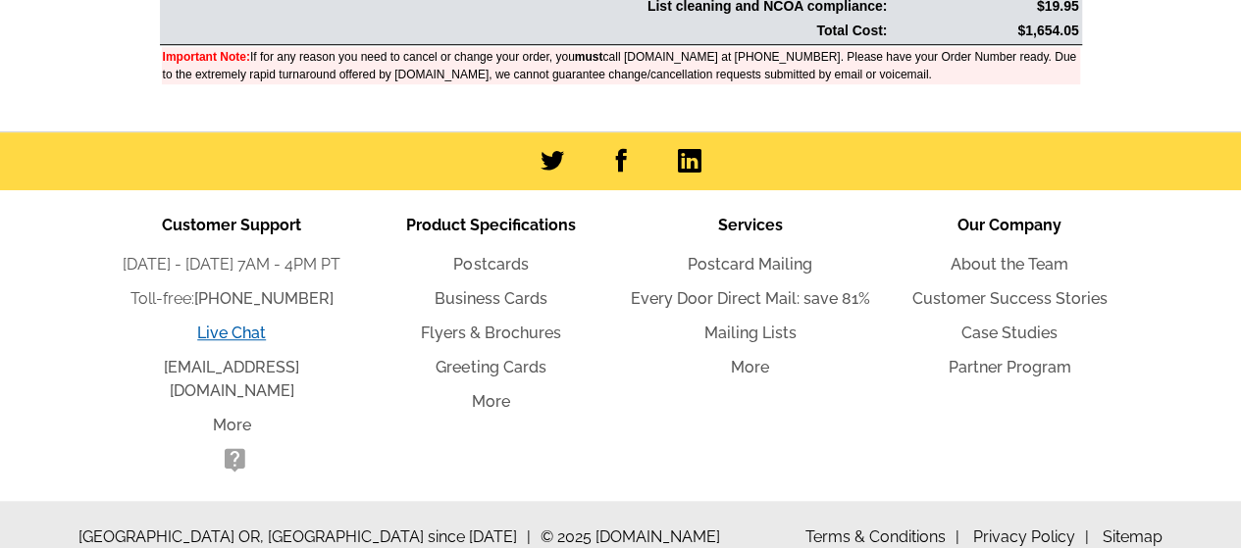
click at [229, 337] on link "Live Chat" at bounding box center [231, 333] width 69 height 19
click at [230, 330] on link "Live Chat" at bounding box center [231, 333] width 69 height 19
click at [233, 329] on link "Live Chat" at bounding box center [231, 333] width 69 height 19
click at [239, 333] on link "Live Chat" at bounding box center [231, 333] width 69 height 19
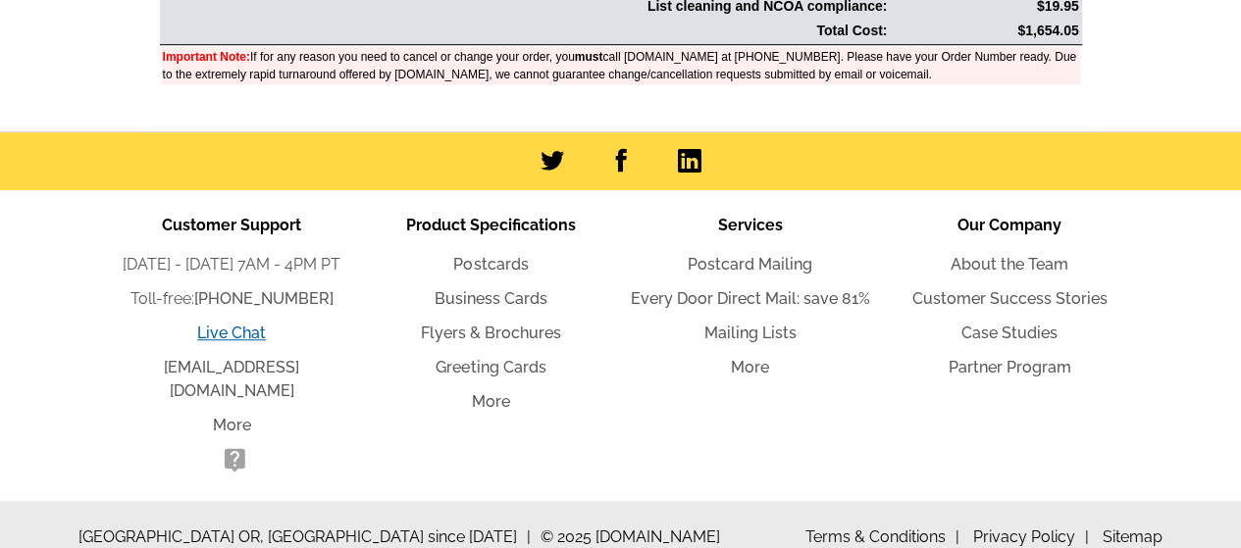
click at [239, 333] on link "Live Chat" at bounding box center [231, 333] width 69 height 19
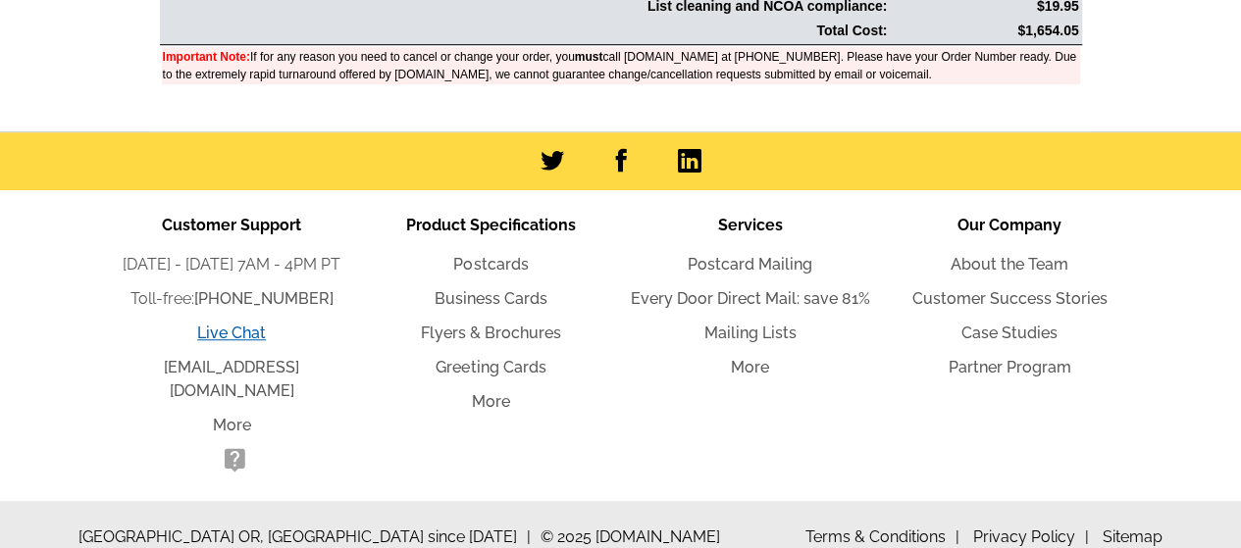
click at [239, 333] on link "Live Chat" at bounding box center [231, 333] width 69 height 19
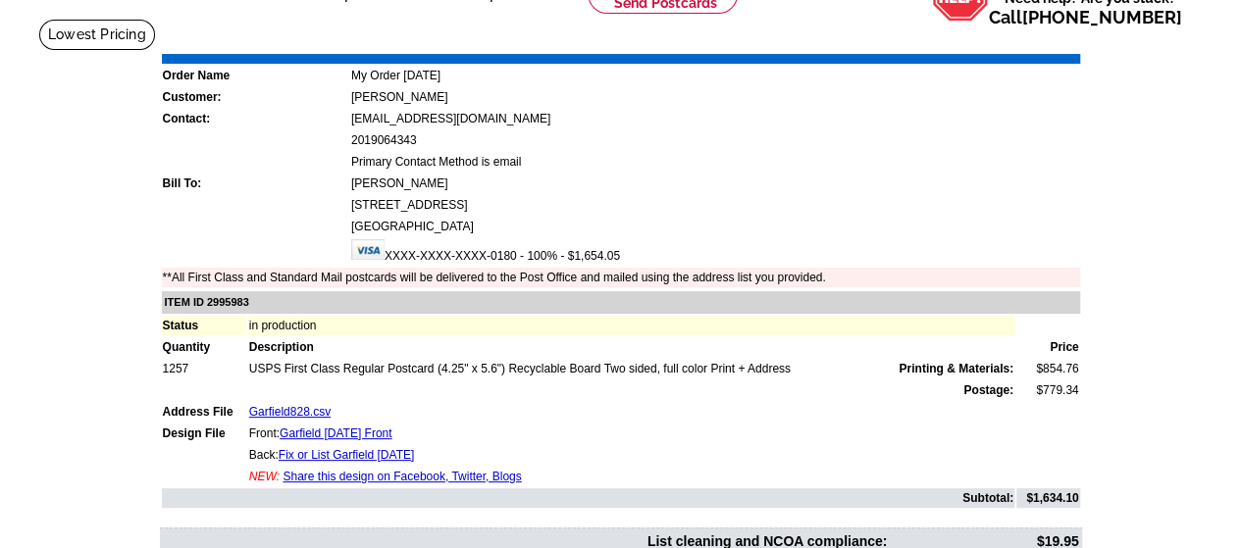
scroll to position [0, 0]
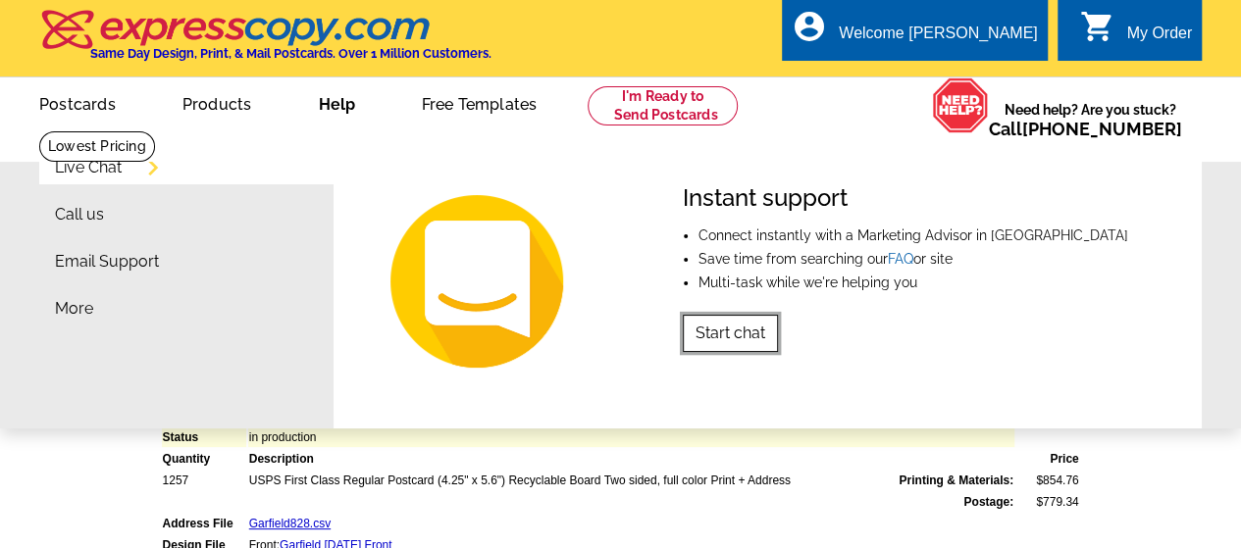
click at [746, 329] on link "Start chat" at bounding box center [730, 333] width 95 height 37
click at [94, 168] on link "Live Chat" at bounding box center [88, 168] width 67 height 16
click at [749, 334] on link "Start chat" at bounding box center [730, 333] width 95 height 37
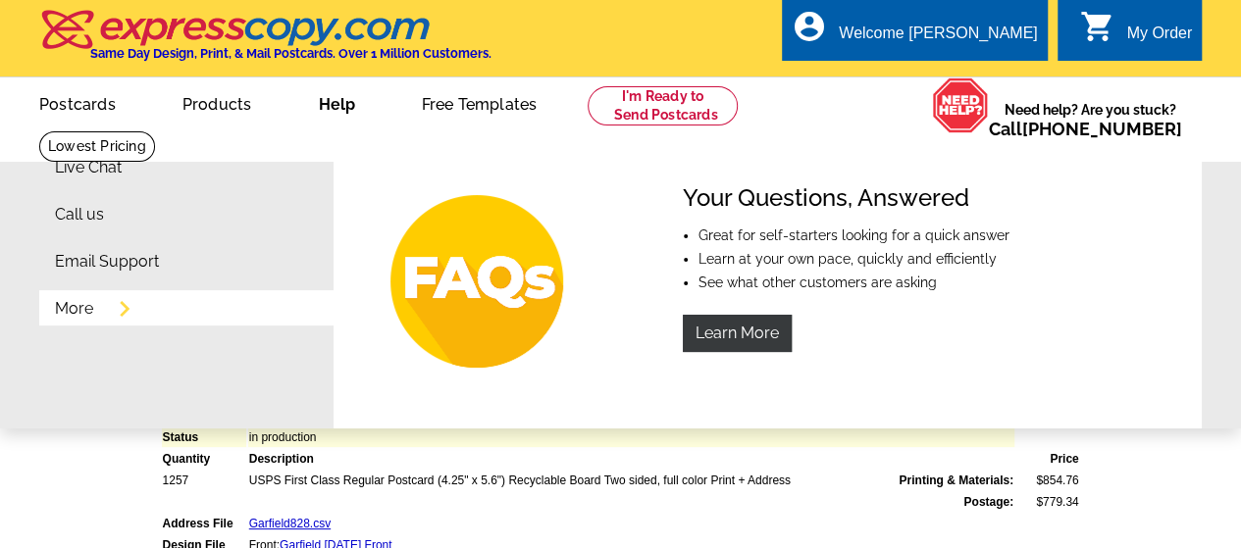
click at [87, 315] on link "More" at bounding box center [74, 309] width 38 height 16
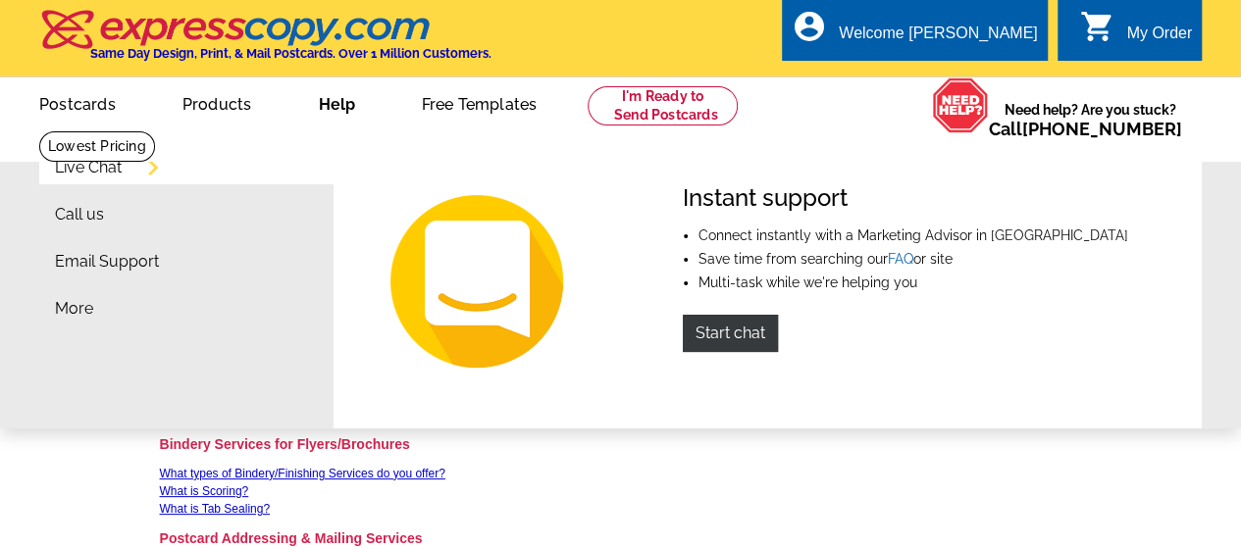
click at [322, 113] on link "Help" at bounding box center [335, 102] width 99 height 46
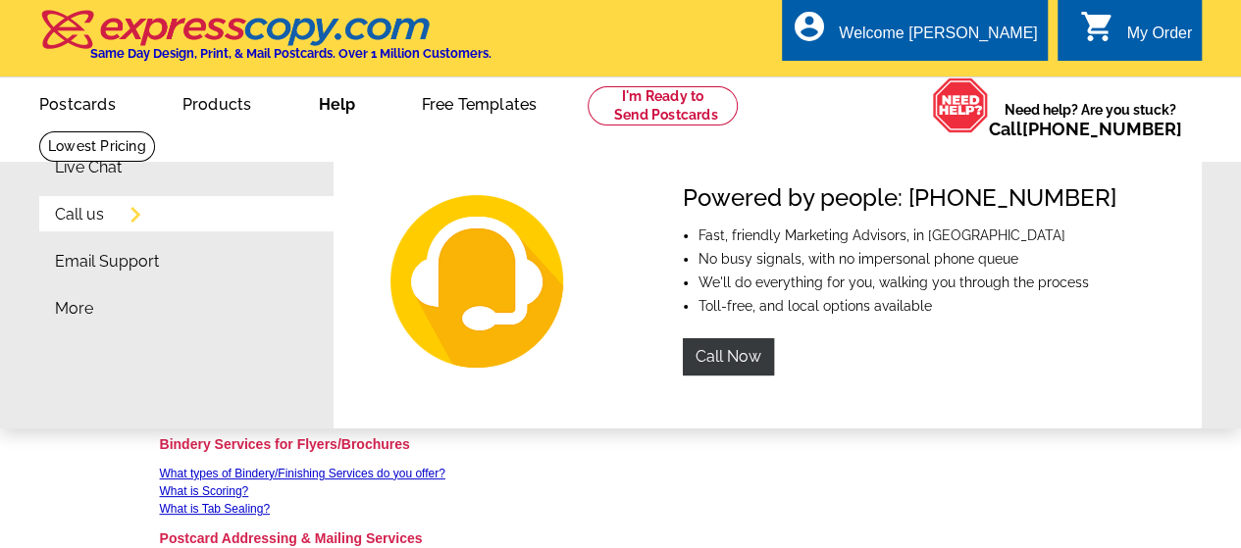
click at [88, 215] on link "Call us" at bounding box center [79, 215] width 49 height 16
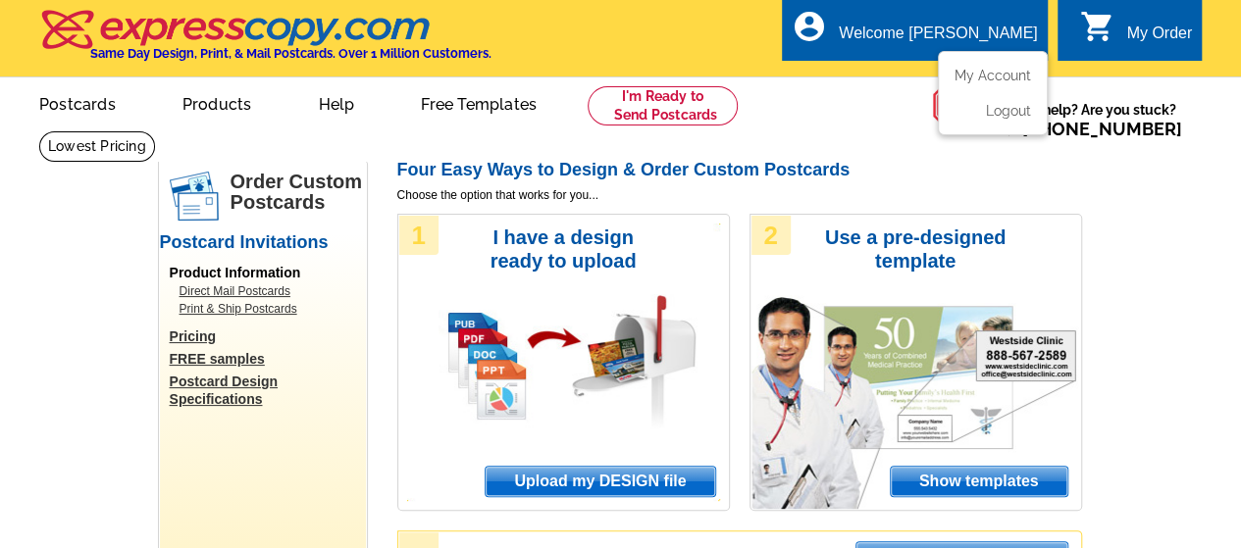
click at [954, 36] on div "Welcome [PERSON_NAME]" at bounding box center [937, 38] width 198 height 27
click at [985, 83] on link "My Account" at bounding box center [988, 76] width 84 height 18
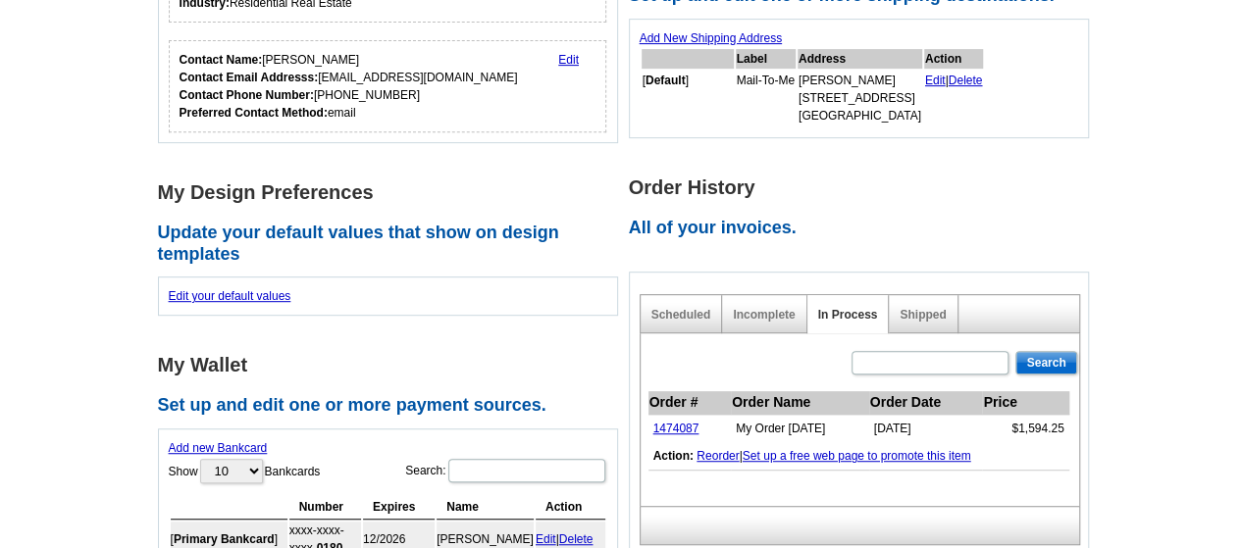
scroll to position [392, 0]
click at [694, 423] on link "1474087" at bounding box center [676, 428] width 46 height 14
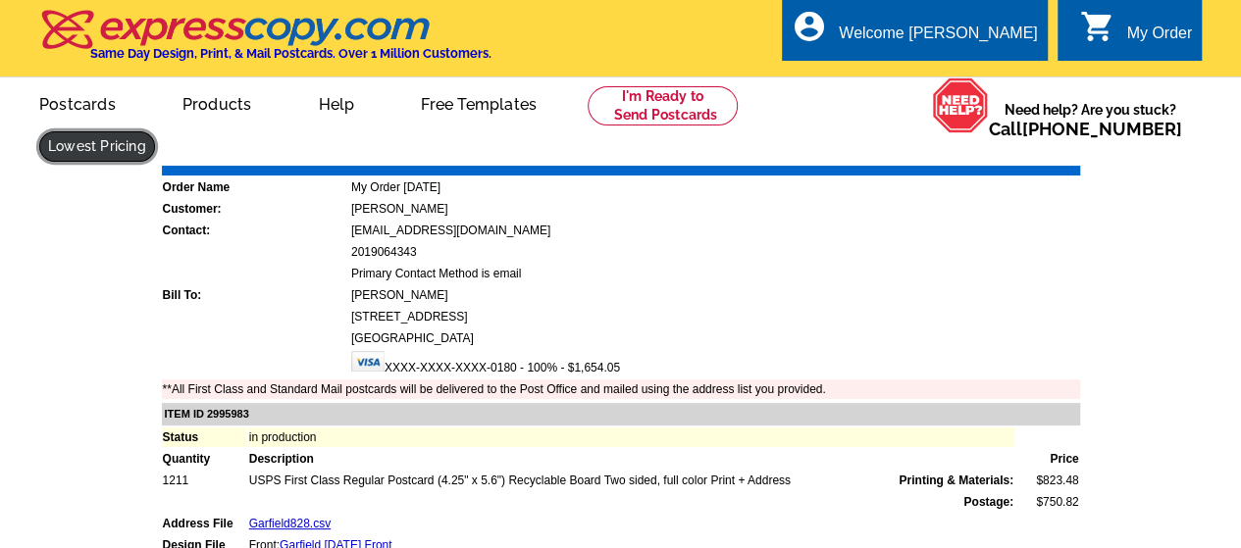
click at [155, 131] on link at bounding box center [97, 146] width 116 height 30
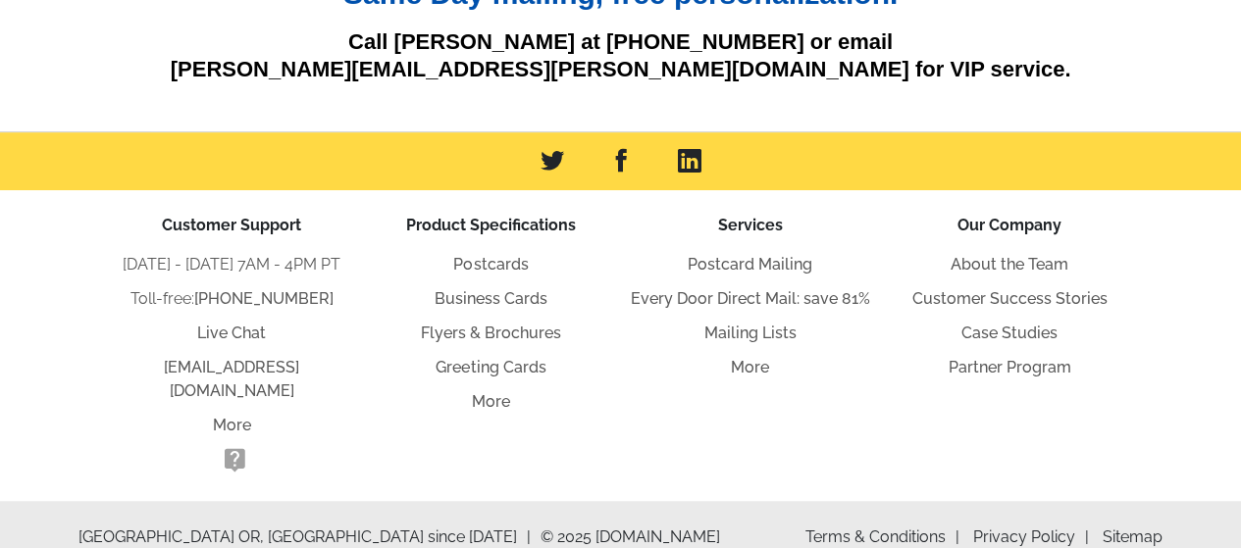
scroll to position [519, 0]
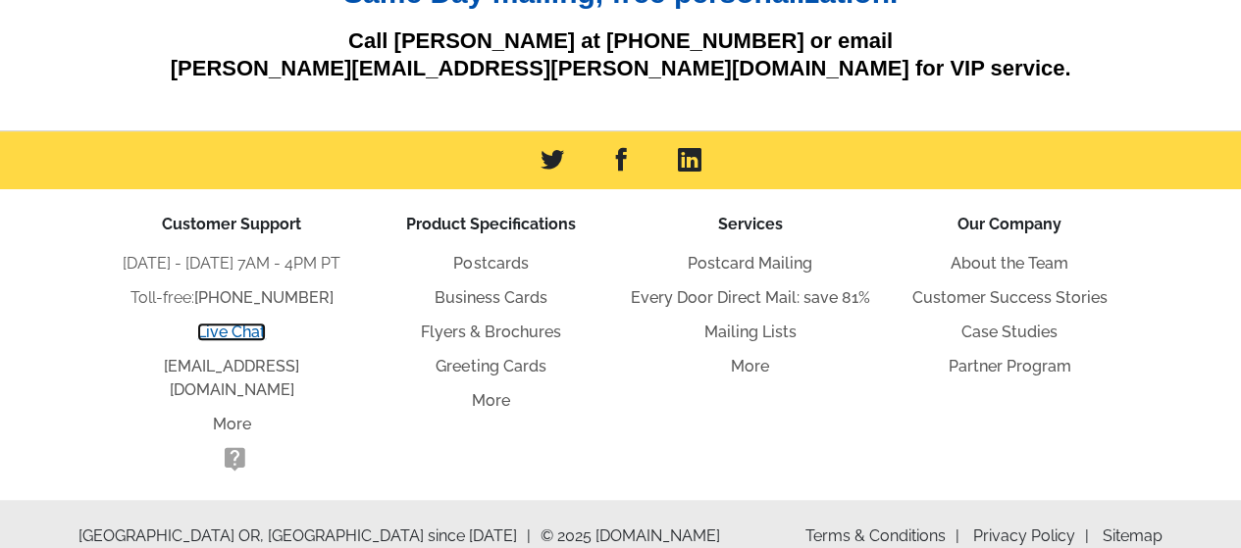
click at [246, 330] on link "Live Chat" at bounding box center [231, 332] width 69 height 19
click at [477, 401] on link "More" at bounding box center [491, 400] width 38 height 19
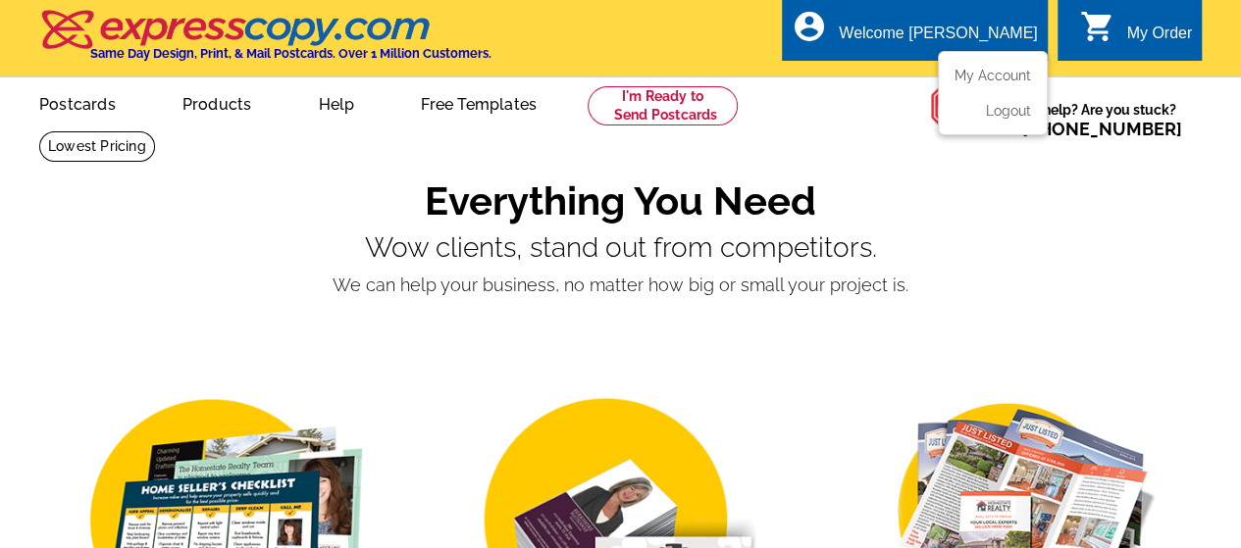
click at [971, 68] on ul "My Account Logout" at bounding box center [992, 93] width 110 height 84
click at [994, 64] on ul "My Account Logout" at bounding box center [992, 93] width 110 height 84
click at [994, 76] on link "My Account" at bounding box center [988, 76] width 84 height 18
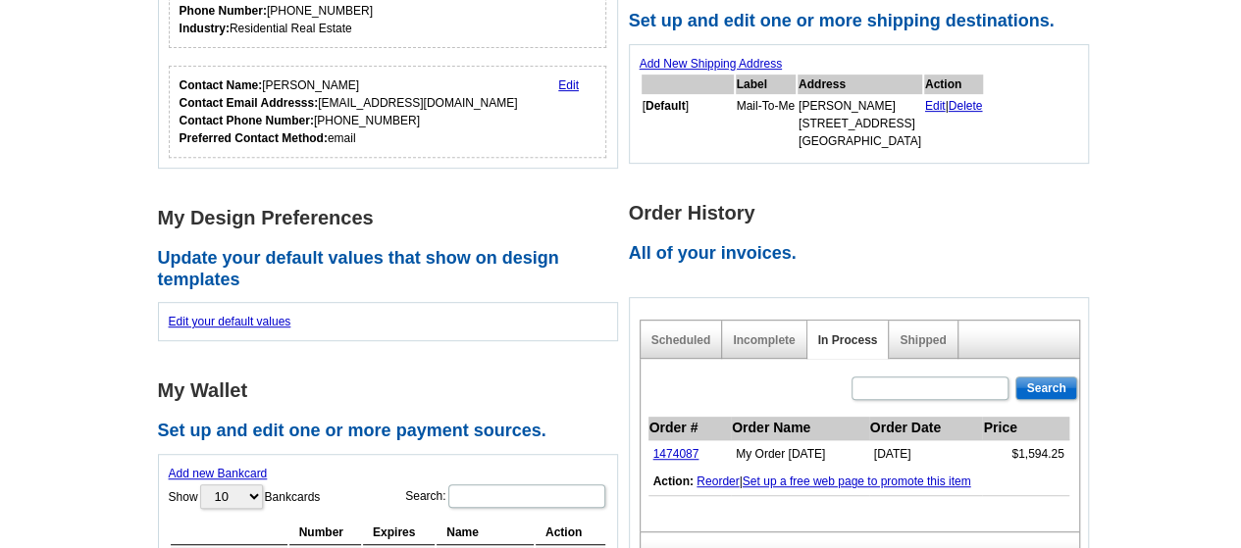
scroll to position [392, 0]
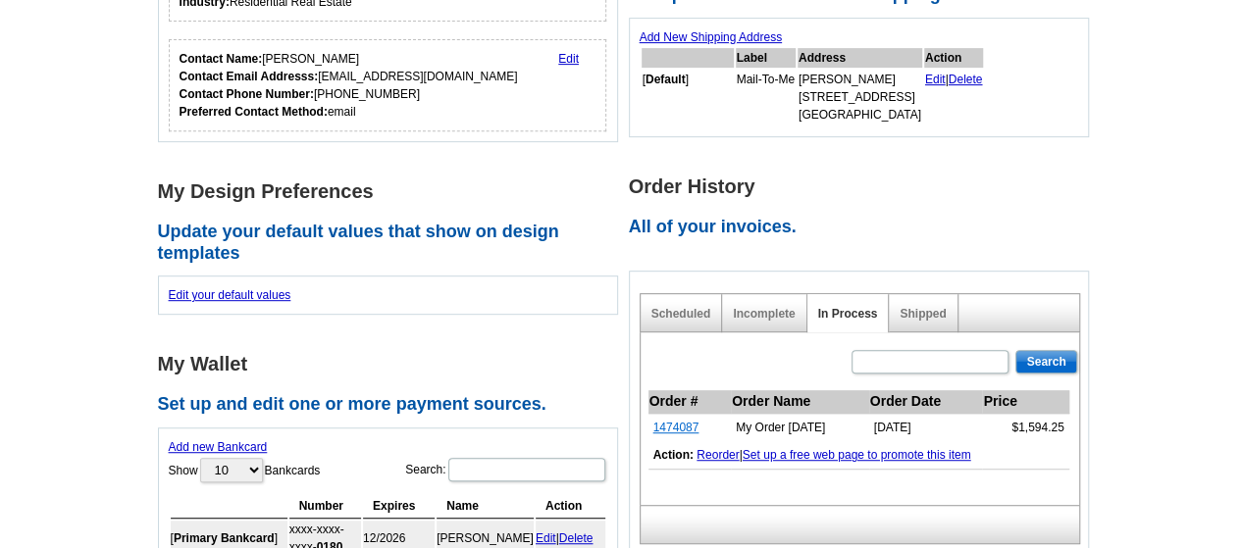
click at [683, 422] on link "1474087" at bounding box center [676, 428] width 46 height 14
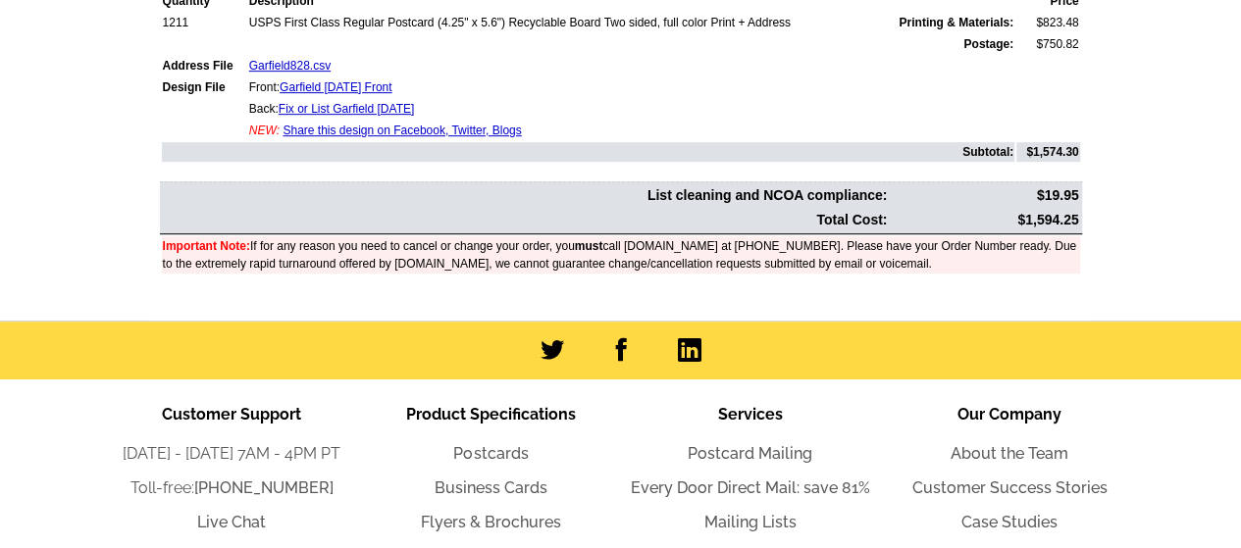
scroll to position [490, 0]
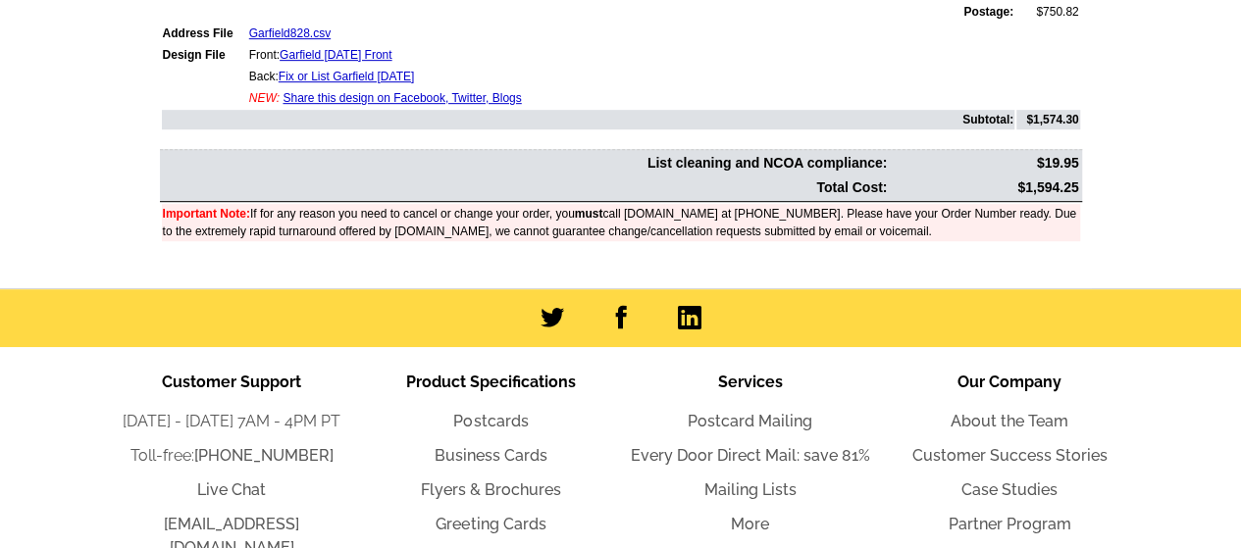
click at [253, 217] on td "Important Note: If for any reason you need to cancel or change your order, you …" at bounding box center [621, 222] width 918 height 37
drag, startPoint x: 159, startPoint y: 217, endPoint x: 953, endPoint y: 231, distance: 794.5
click at [953, 231] on table "Important Note: If for any reason you need to cancel or change your order, you …" at bounding box center [621, 222] width 922 height 41
copy td "Important Note: If for any reason you need to cancel or change your order, you …"
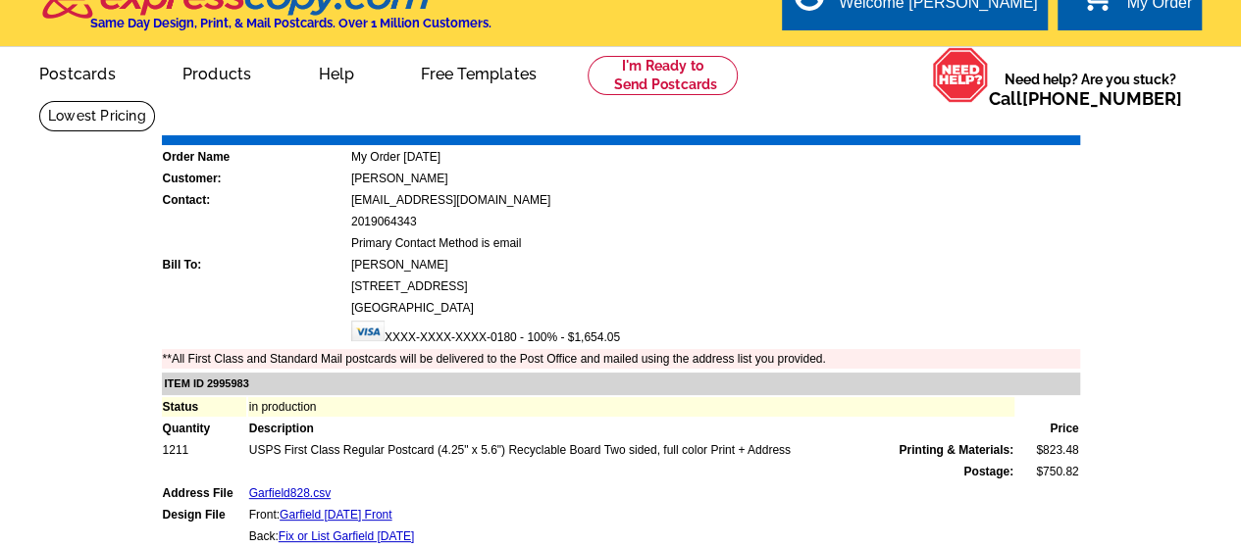
scroll to position [0, 0]
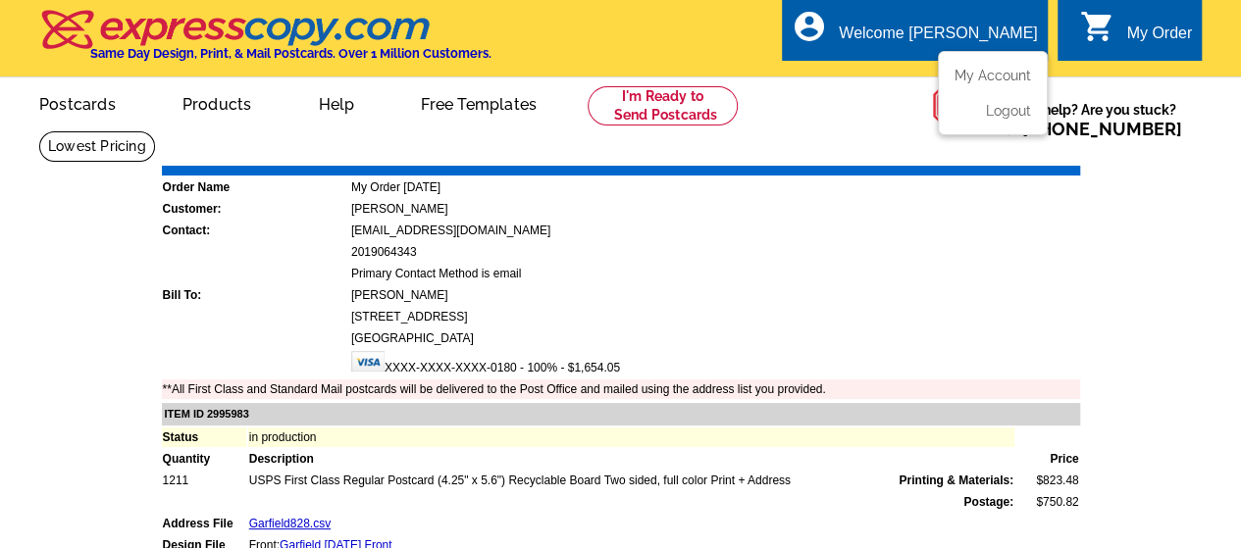
click at [981, 42] on div "Welcome [PERSON_NAME]" at bounding box center [937, 38] width 198 height 27
click at [979, 66] on ul "My Account Logout" at bounding box center [992, 93] width 110 height 84
click at [979, 70] on link "My Account" at bounding box center [988, 76] width 84 height 18
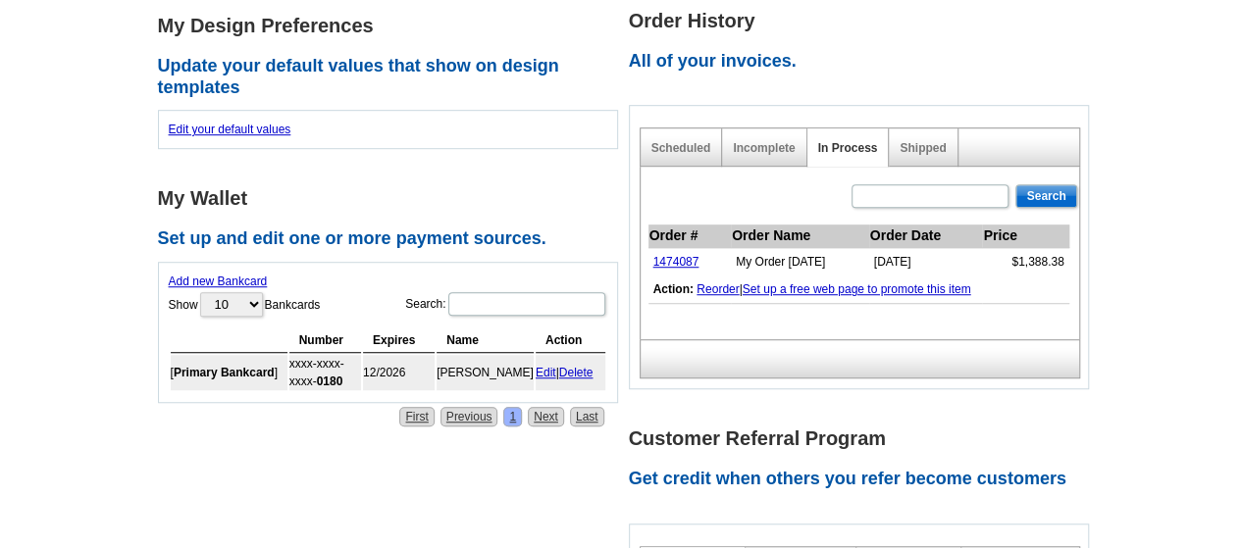
scroll to position [588, 0]
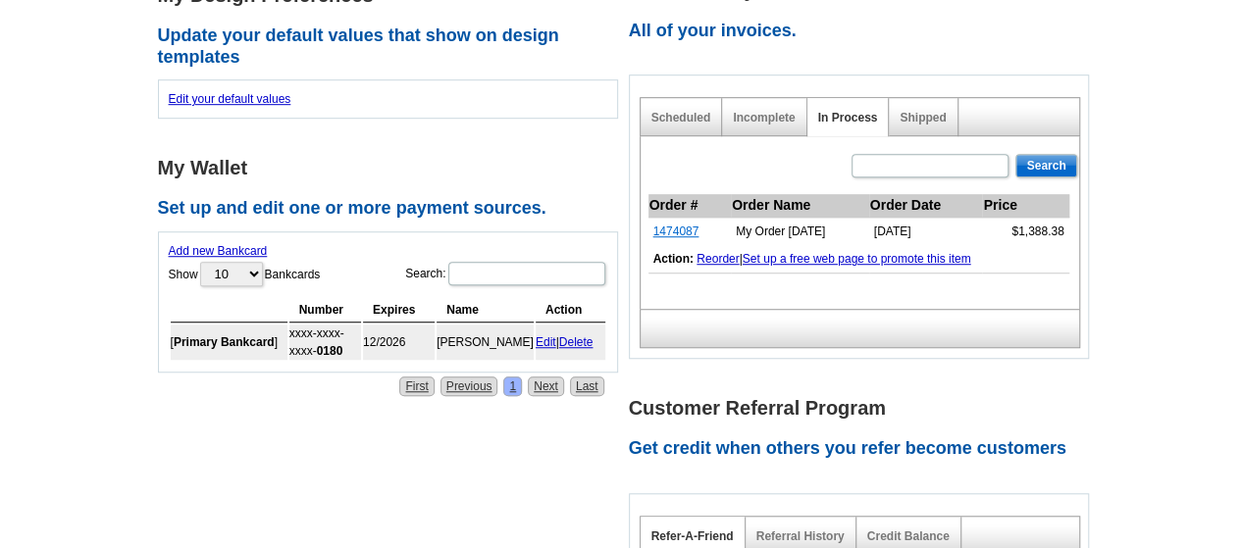
click at [692, 227] on link "1474087" at bounding box center [676, 232] width 46 height 14
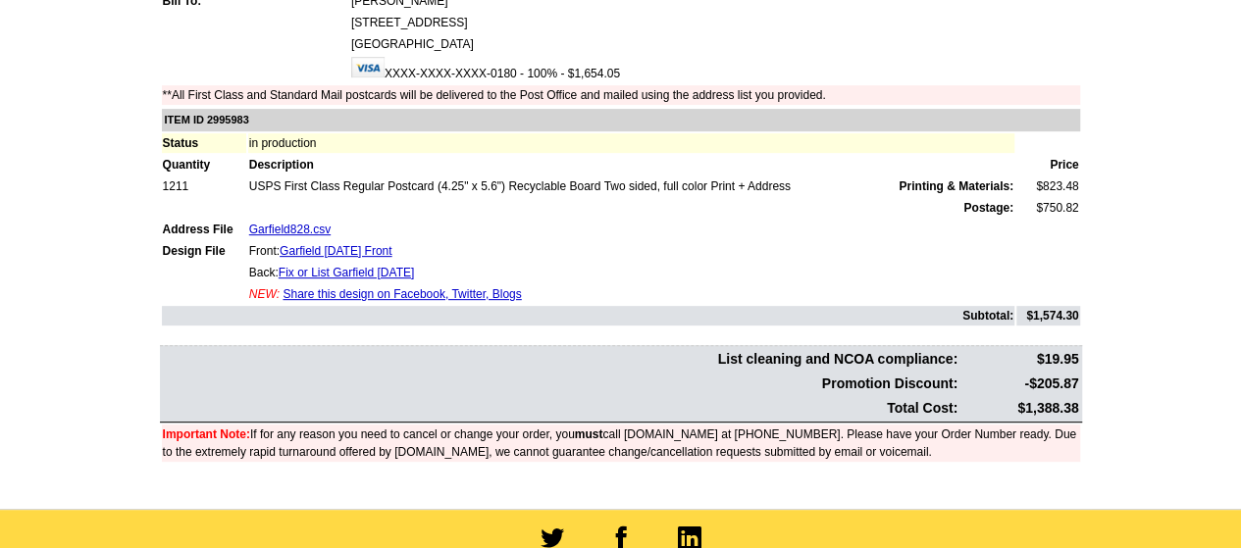
scroll to position [392, 0]
